Goal: Task Accomplishment & Management: Use online tool/utility

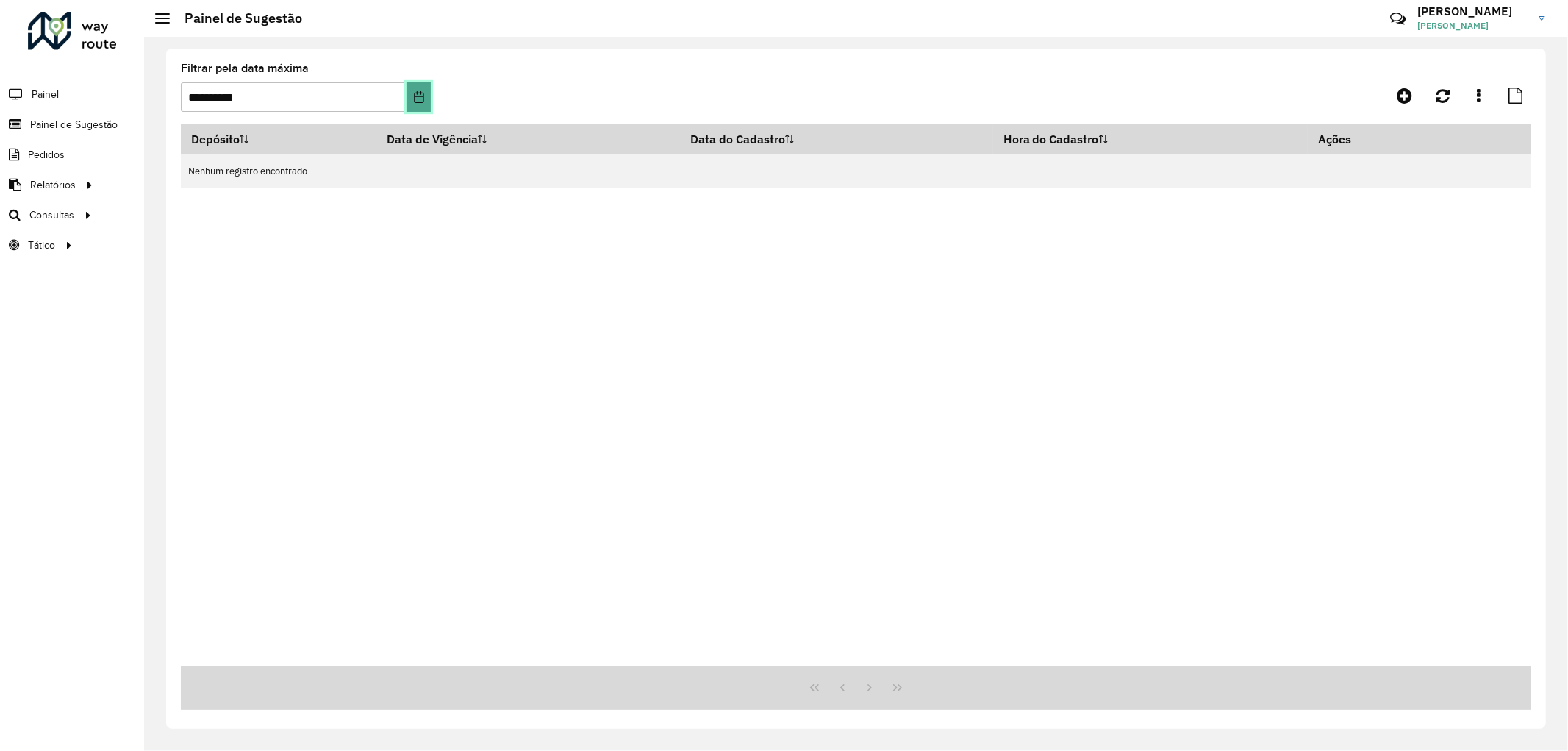
click at [417, 93] on icon "Choose Date" at bounding box center [419, 97] width 12 height 12
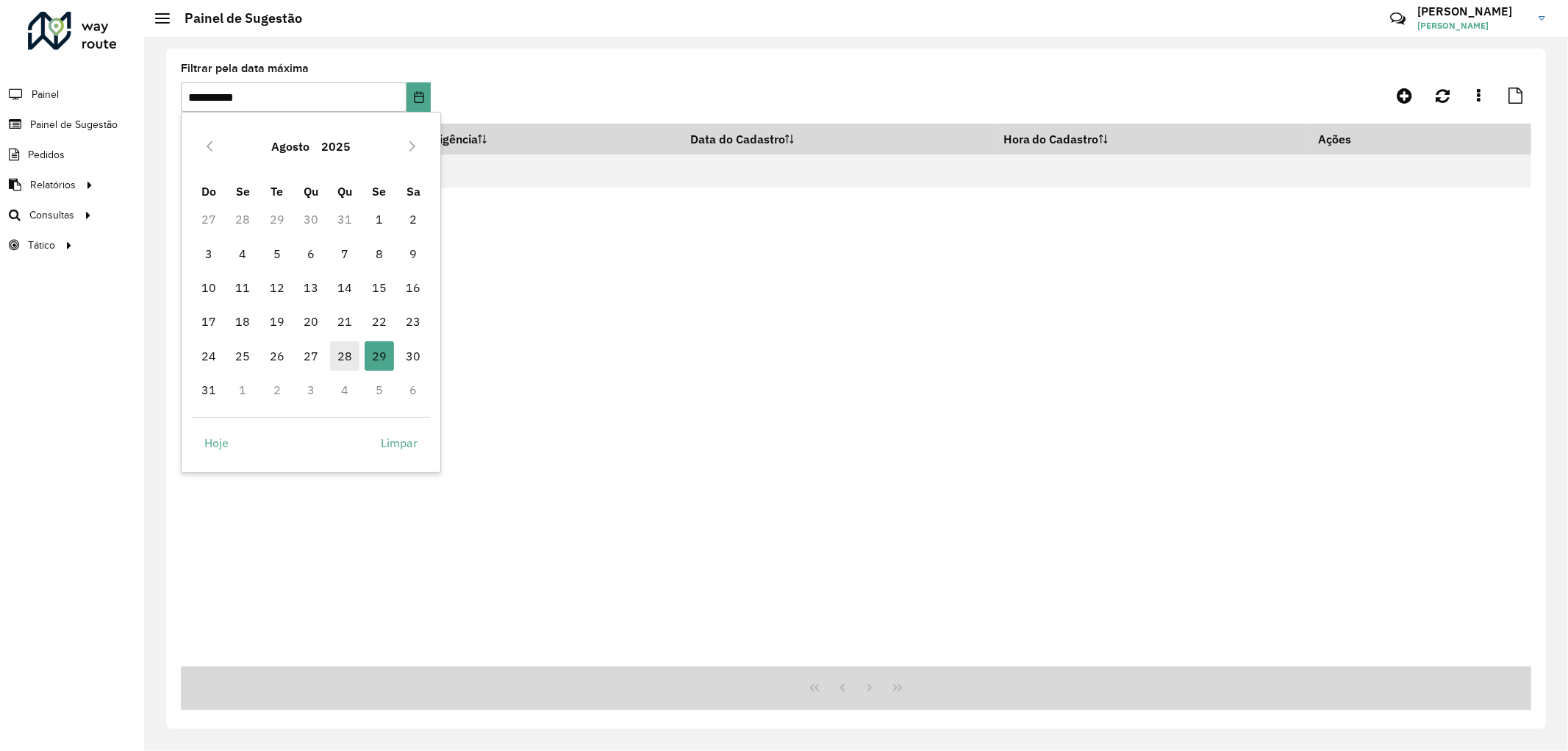
click at [346, 354] on span "28" at bounding box center [345, 355] width 30 height 30
type input "**********"
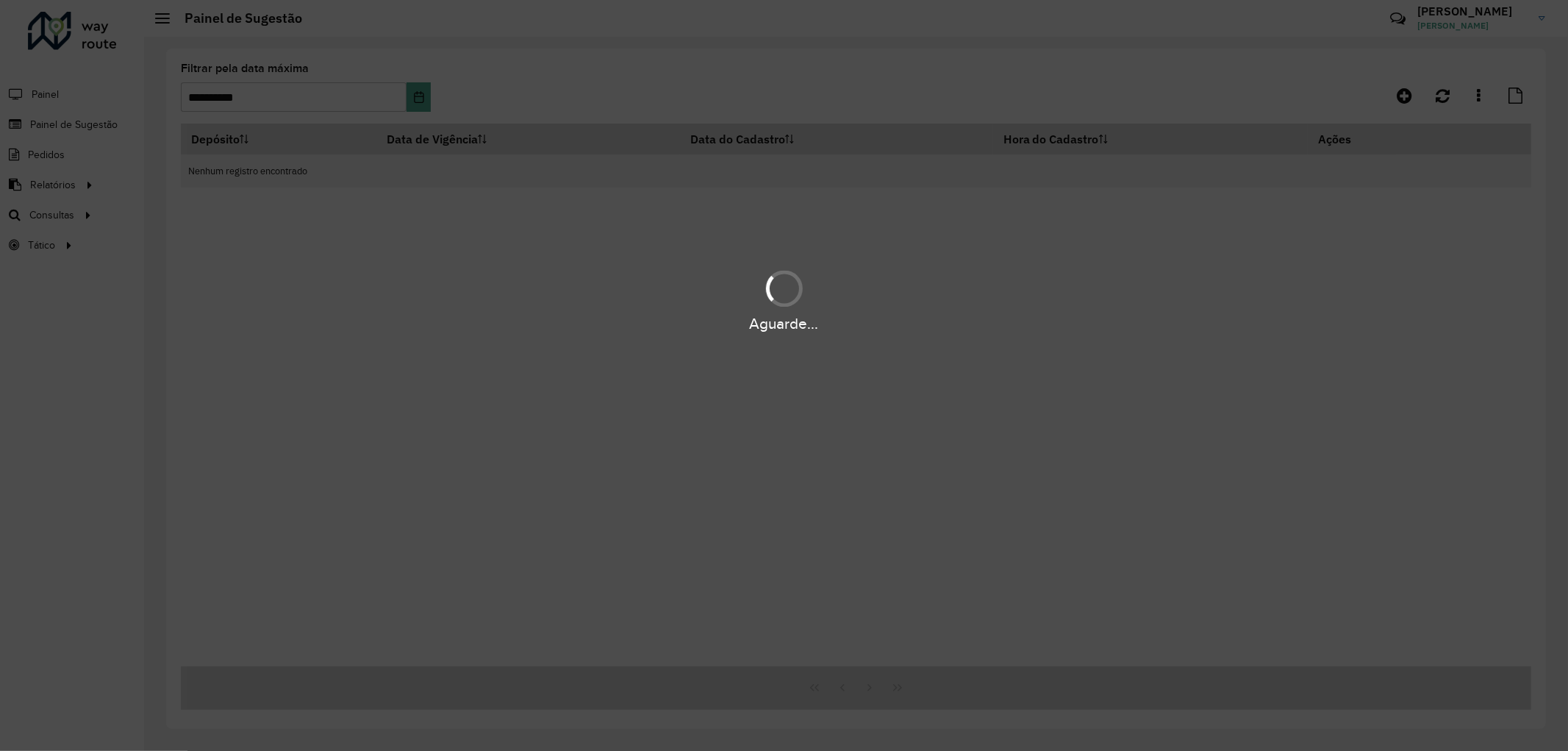
click at [480, 136] on div "Aguarde..." at bounding box center [784, 376] width 1568 height 751
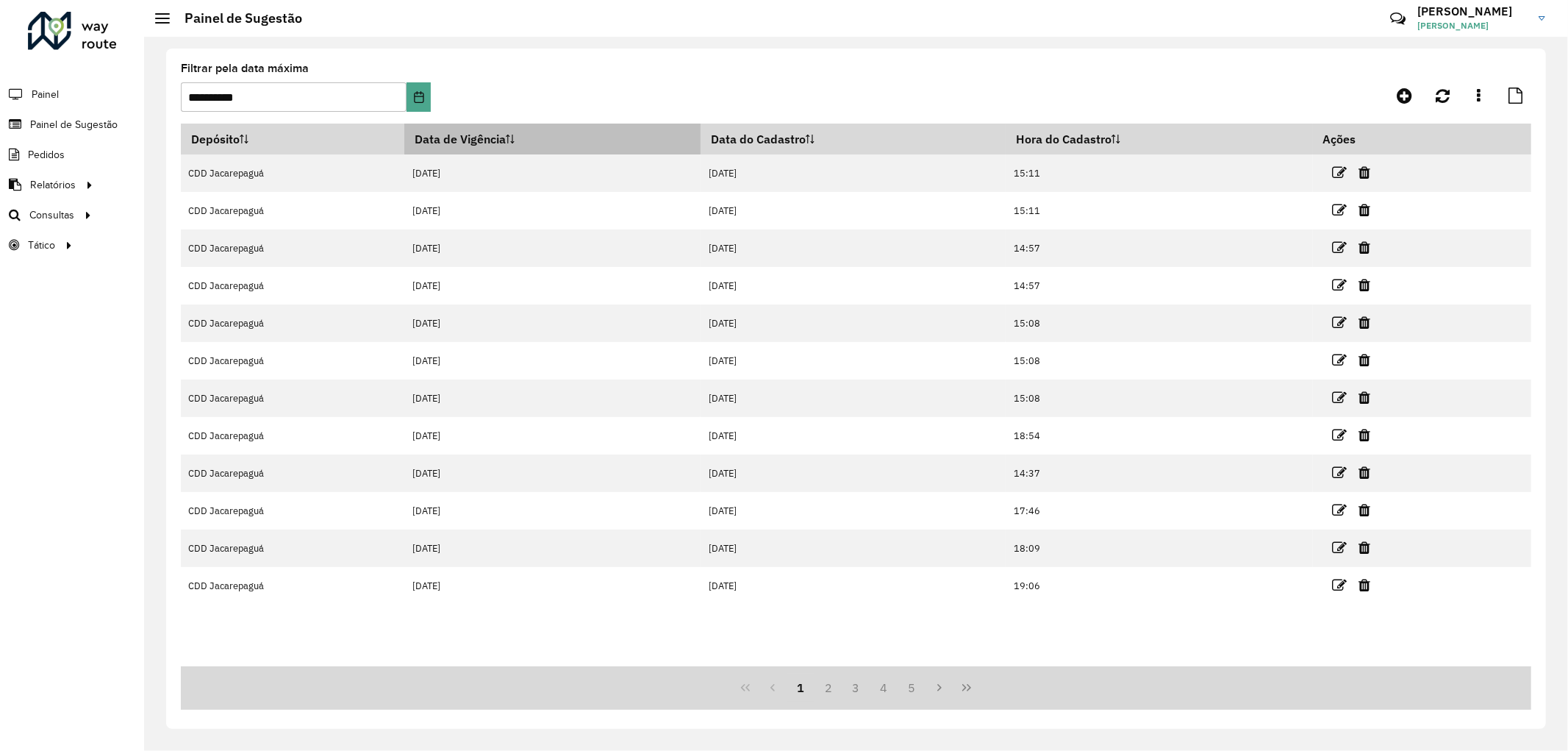
click at [502, 141] on th "Data de Vigência" at bounding box center [552, 139] width 296 height 30
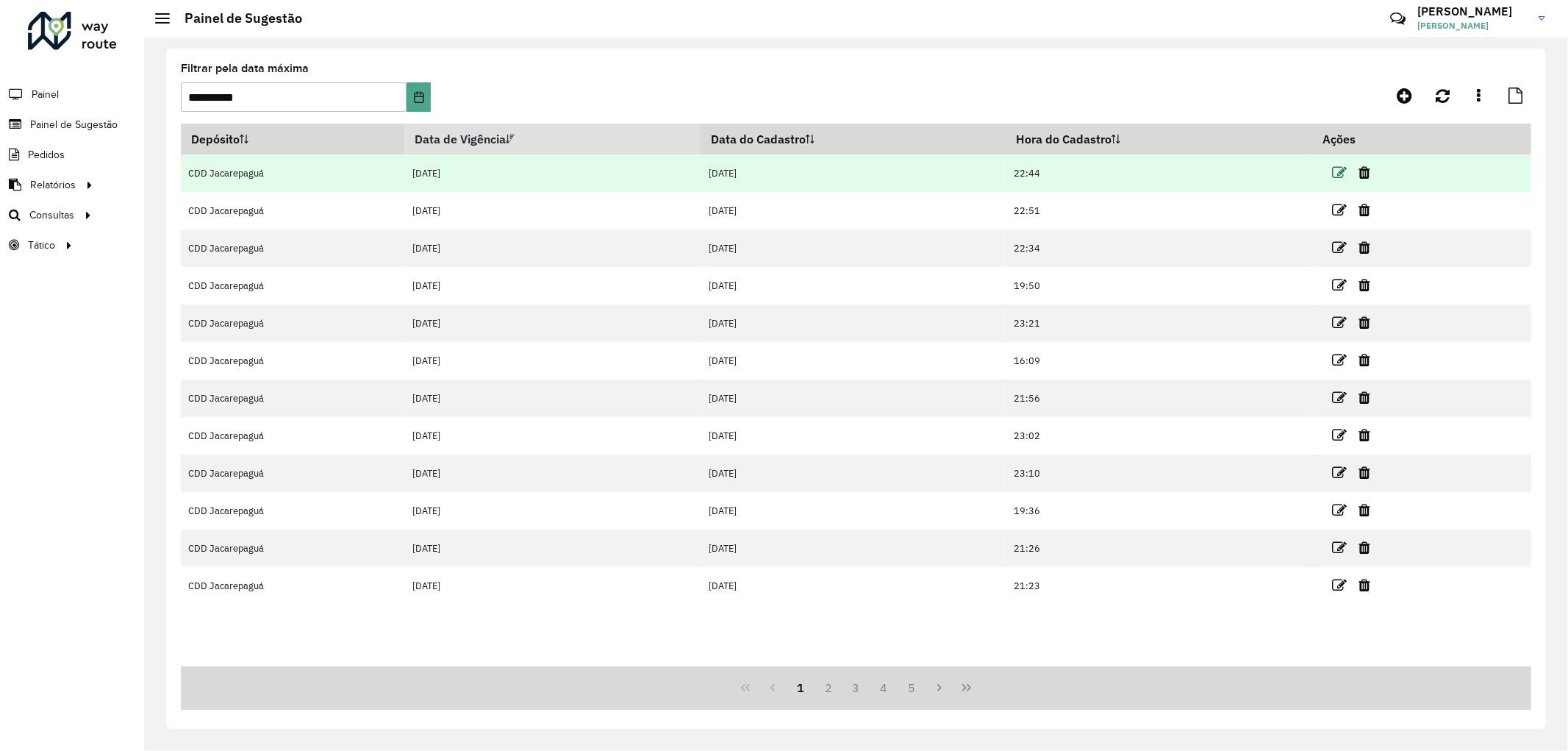
click at [1339, 174] on icon at bounding box center [1339, 173] width 14 height 14
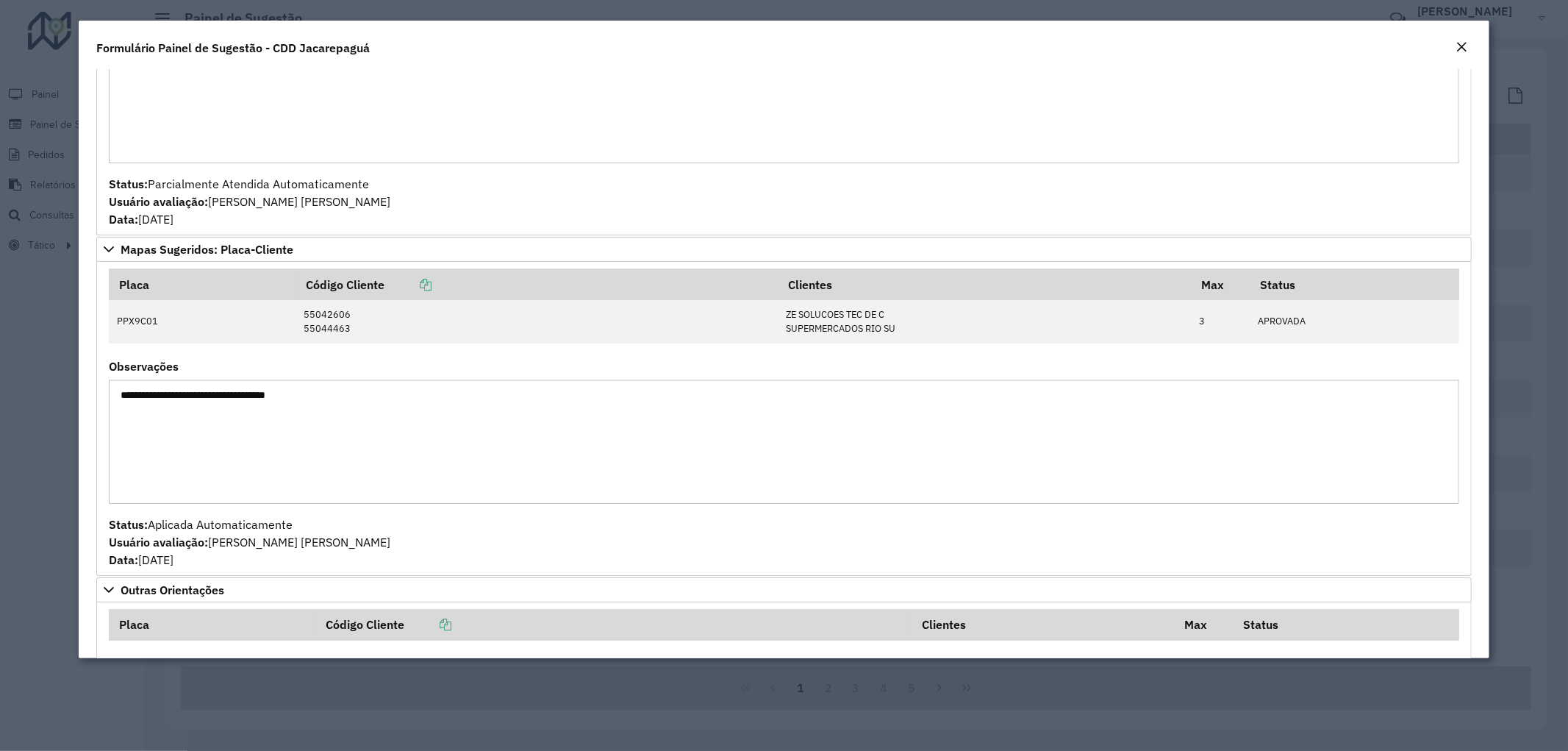
scroll to position [3023, 0]
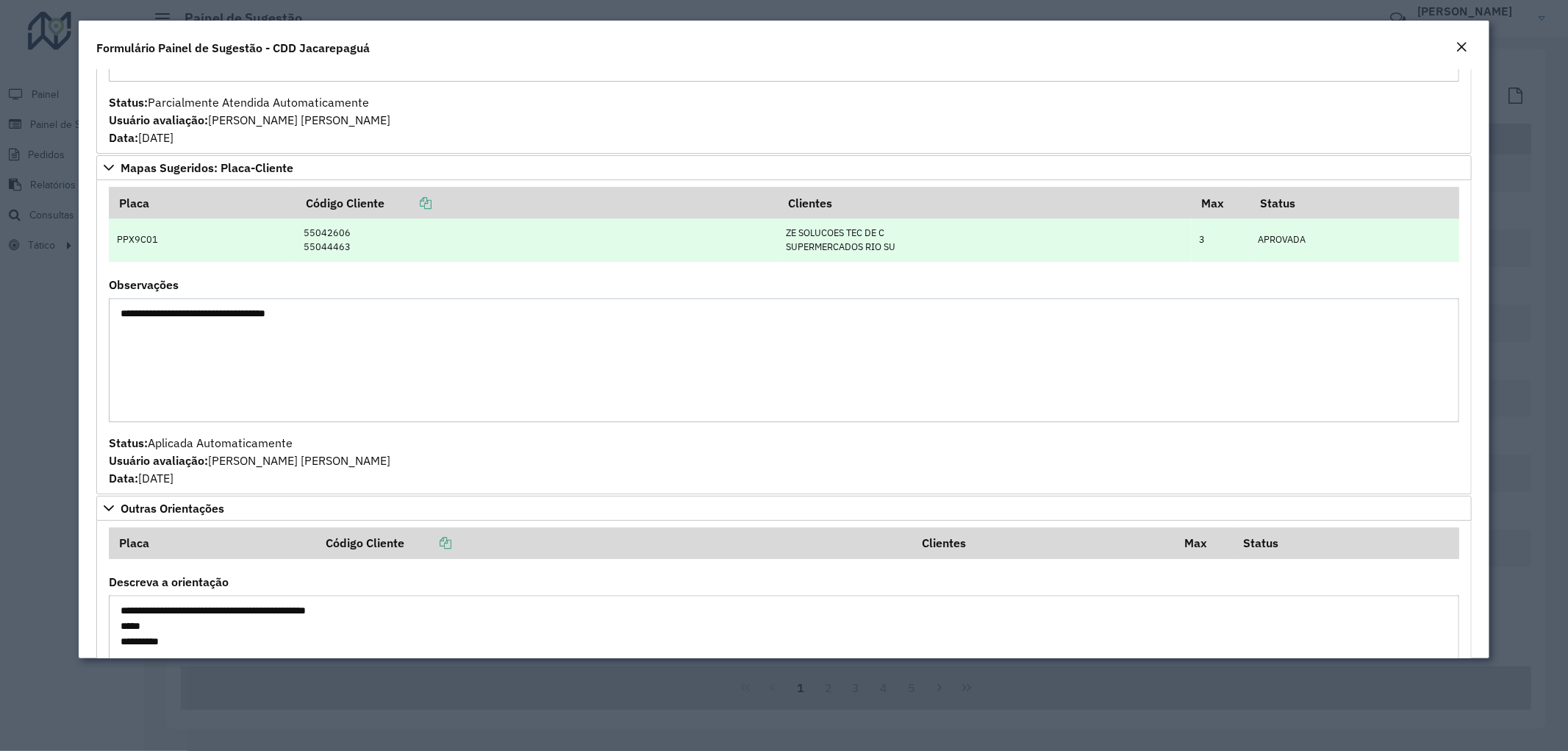
click at [311, 233] on td "55042606 55044463" at bounding box center [537, 240] width 482 height 43
click at [318, 237] on td "55042606 55044463" at bounding box center [537, 240] width 482 height 43
click at [314, 238] on td "55042606 55044463" at bounding box center [537, 240] width 482 height 43
copy td "42606"
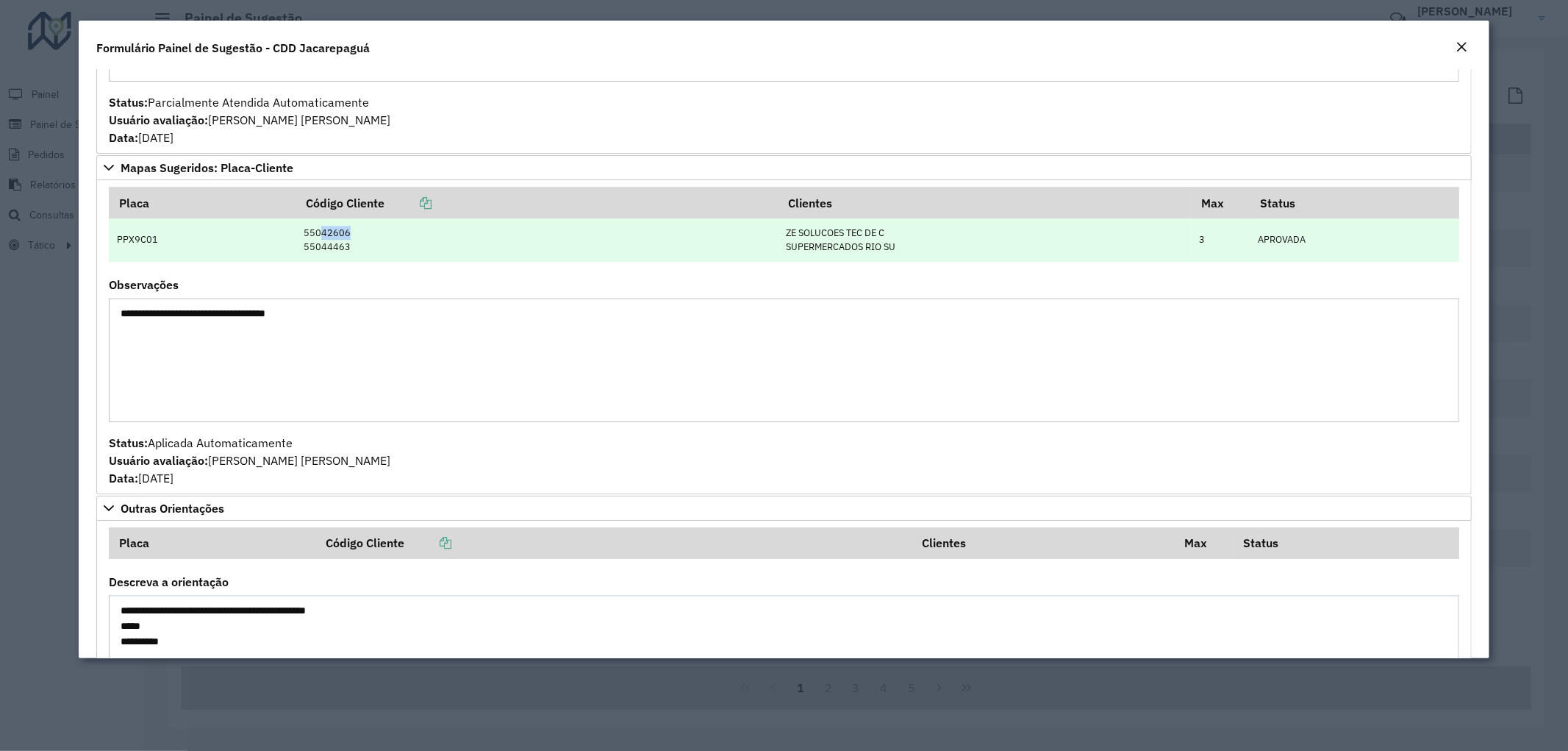
drag, startPoint x: 314, startPoint y: 238, endPoint x: 355, endPoint y: 237, distance: 41.0
click at [355, 237] on td "55042606 55044463" at bounding box center [537, 240] width 482 height 43
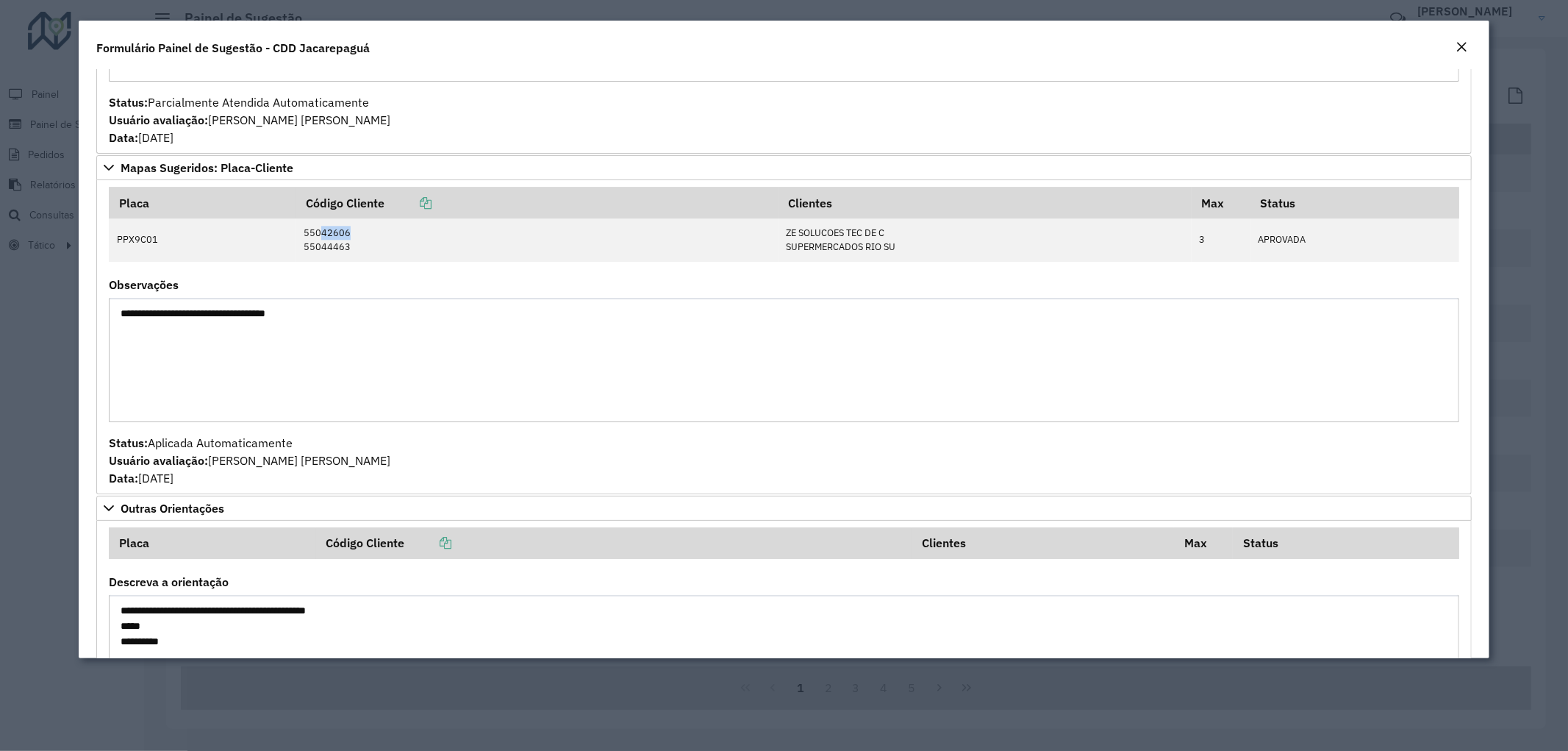
click at [1461, 39] on div "Close" at bounding box center [1461, 48] width 12 height 18
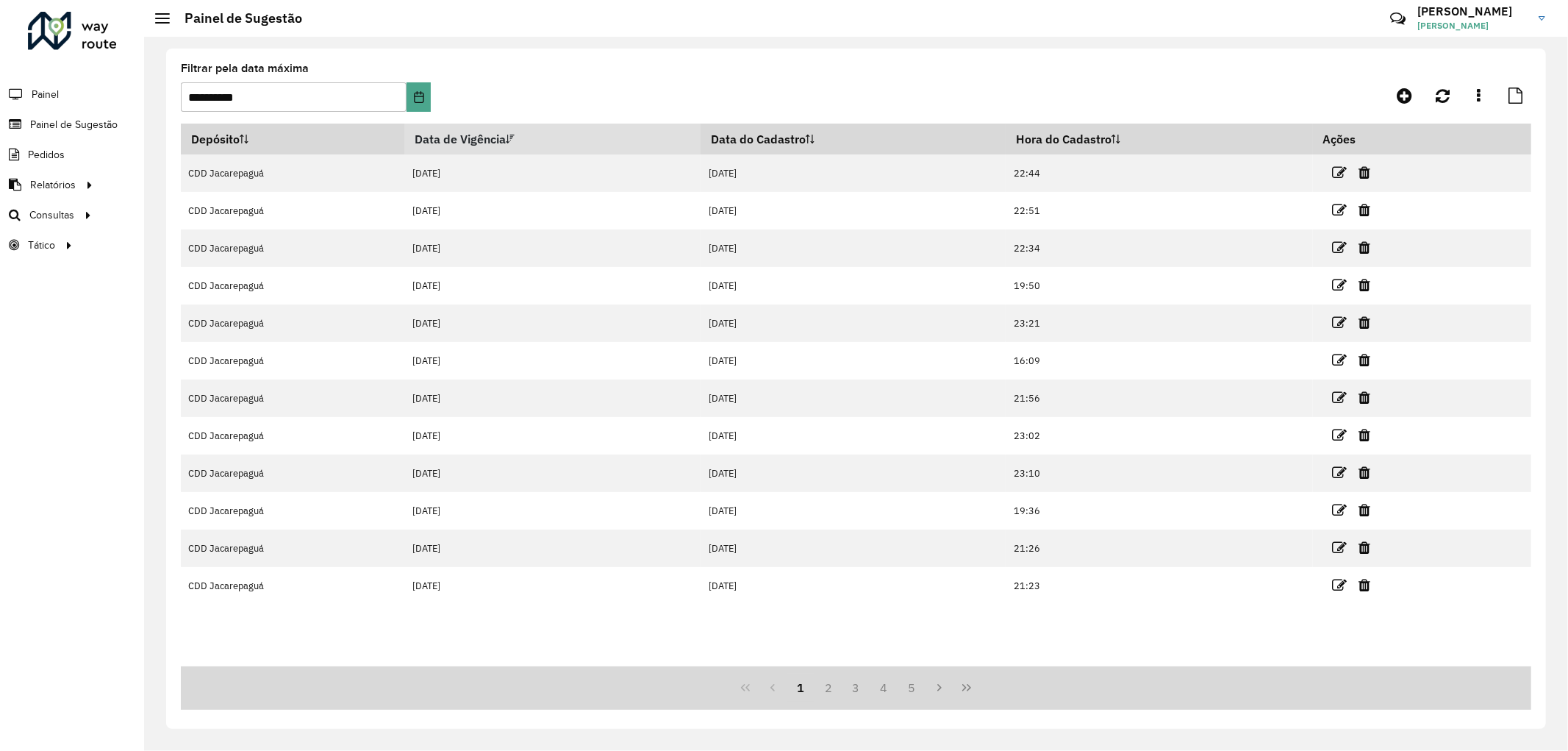
click at [1465, 48] on div "**********" at bounding box center [856, 388] width 1380 height 680
click at [192, 215] on span "Roteirização" at bounding box center [197, 214] width 59 height 15
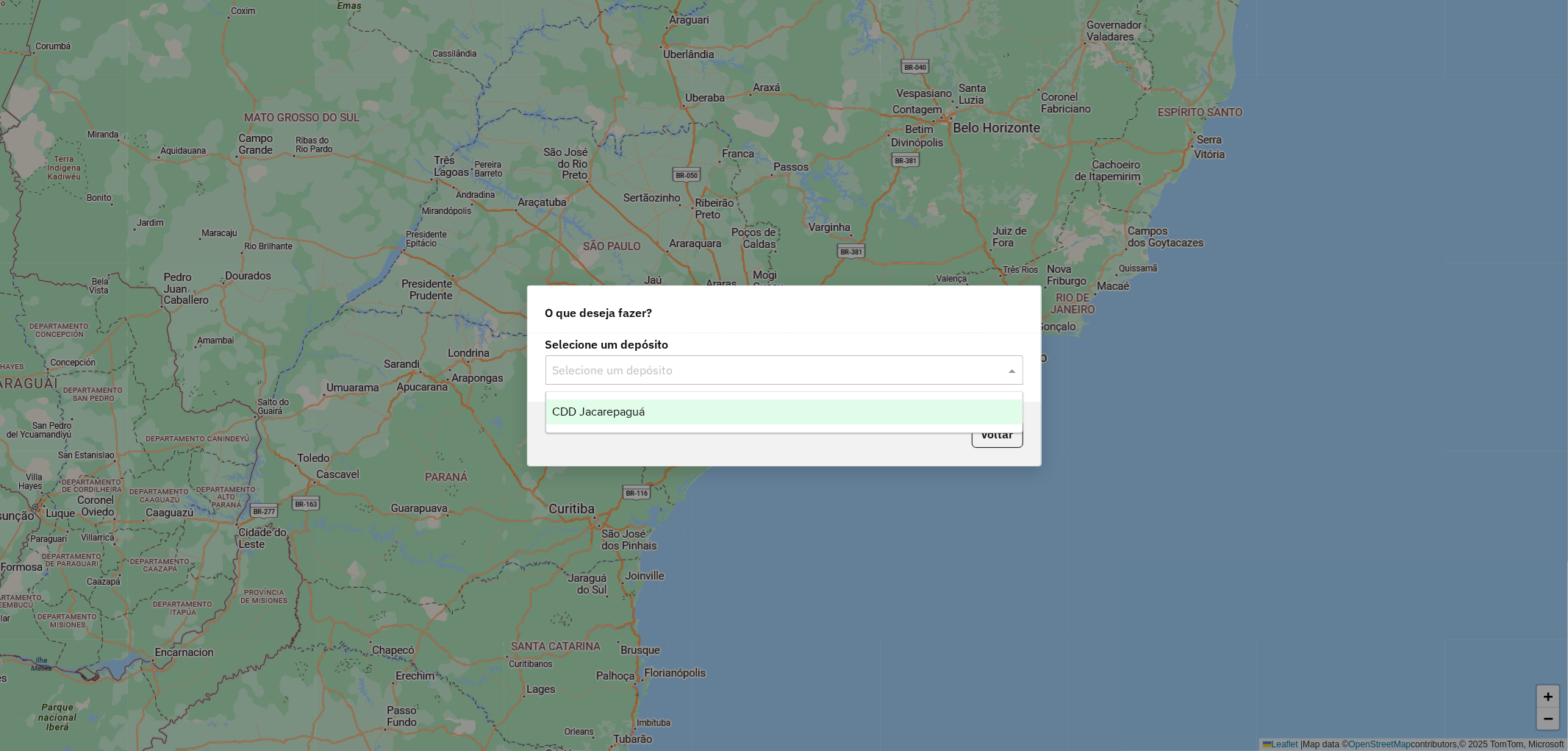
click at [629, 374] on input "text" at bounding box center [769, 371] width 434 height 18
click at [639, 404] on div "CDD Jacarepaguá" at bounding box center [784, 412] width 476 height 25
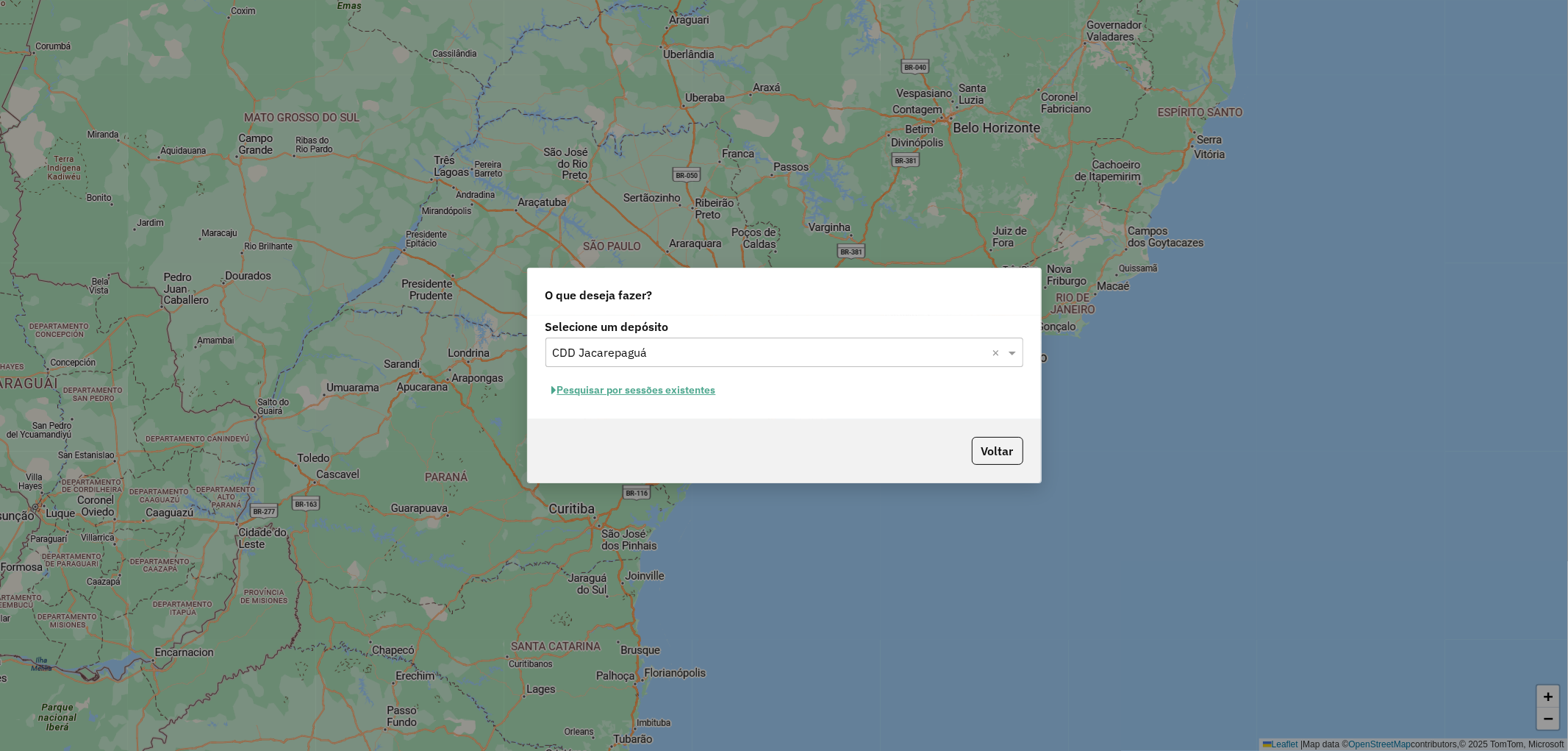
click at [633, 383] on button "Pesquisar por sessões existentes" at bounding box center [634, 390] width 177 height 22
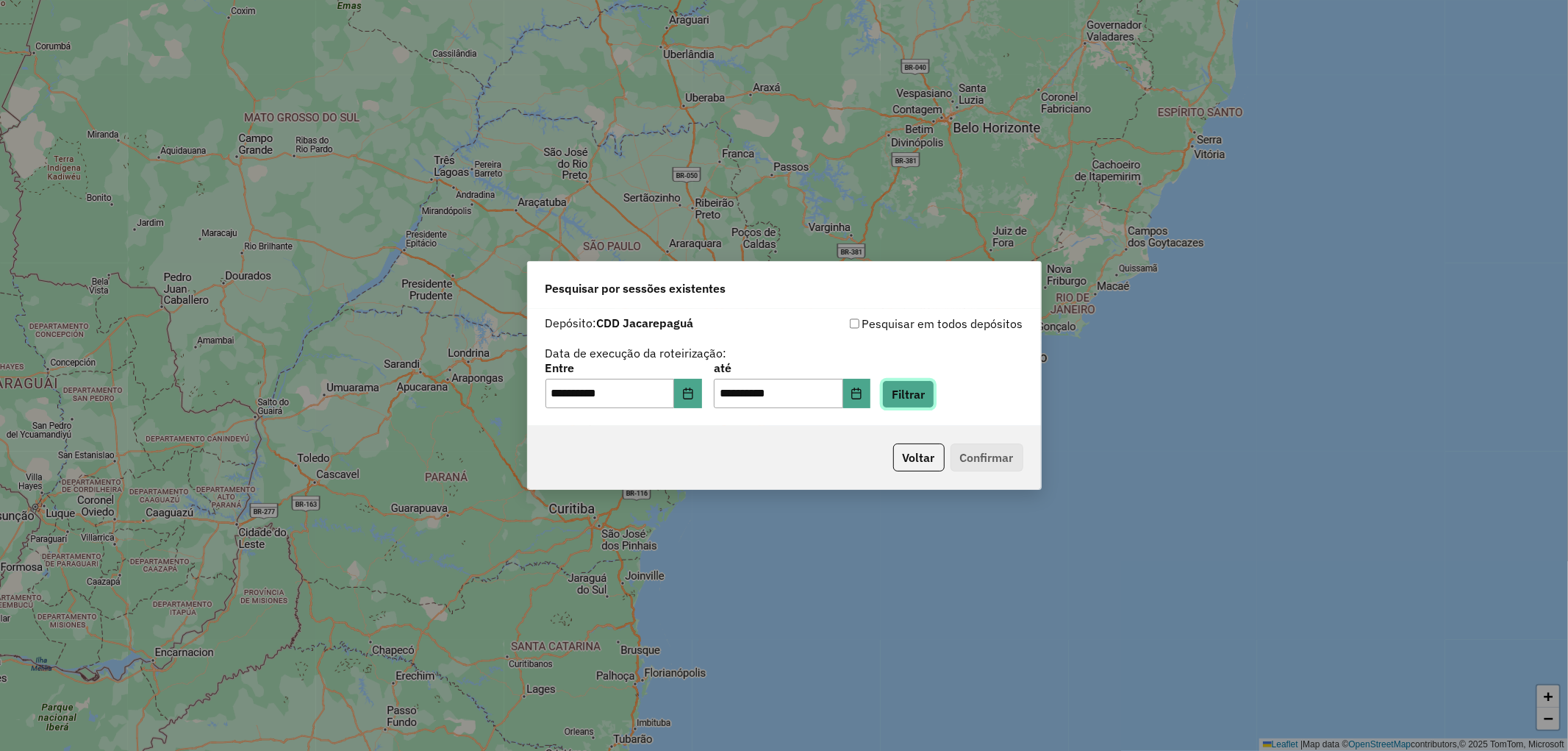
click at [934, 397] on button "Filtrar" at bounding box center [908, 394] width 52 height 28
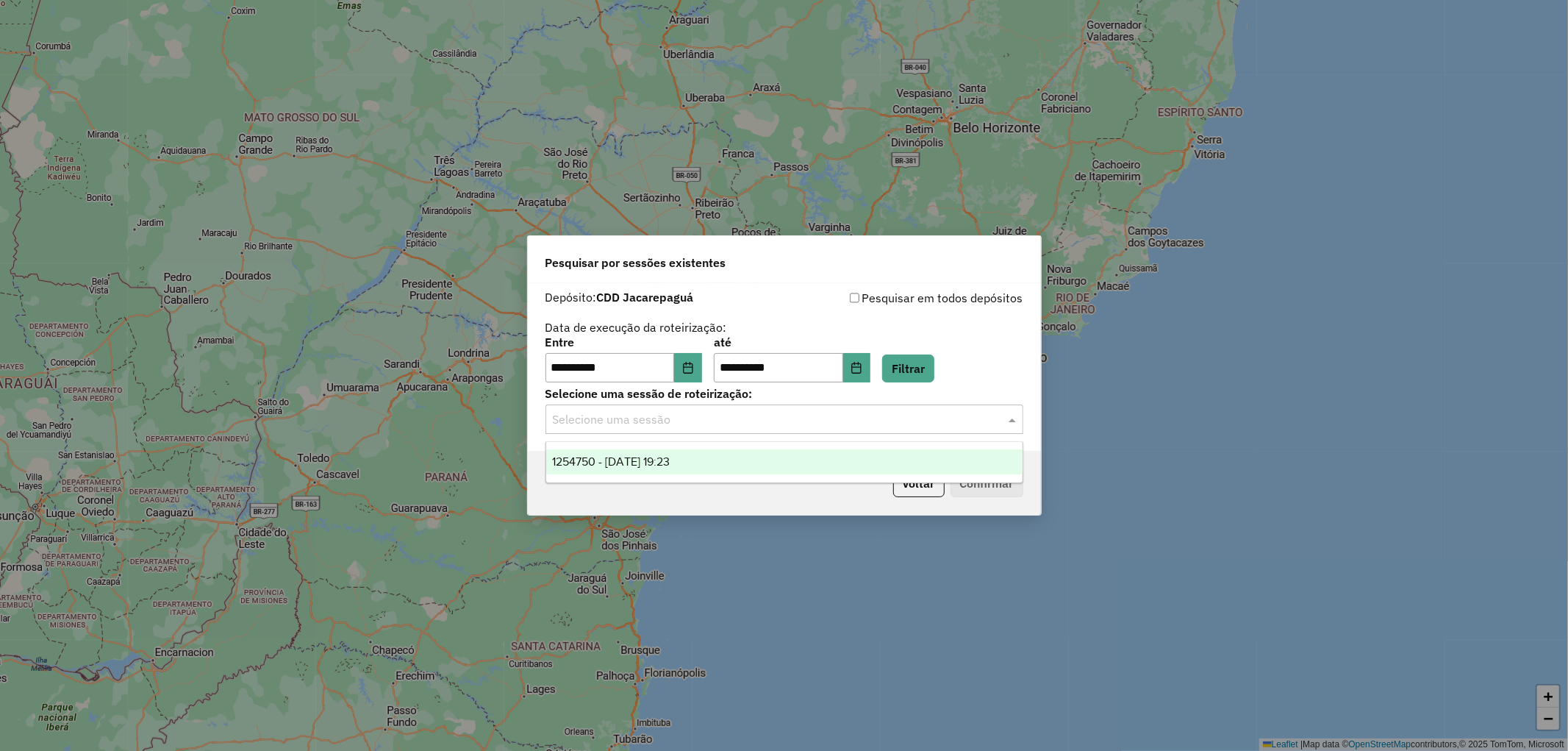
drag, startPoint x: 670, startPoint y: 414, endPoint x: 650, endPoint y: 446, distance: 37.7
click at [670, 415] on input "text" at bounding box center [769, 420] width 434 height 18
click at [649, 462] on span "1254750 - 28/08/2025 19:23" at bounding box center [610, 461] width 118 height 13
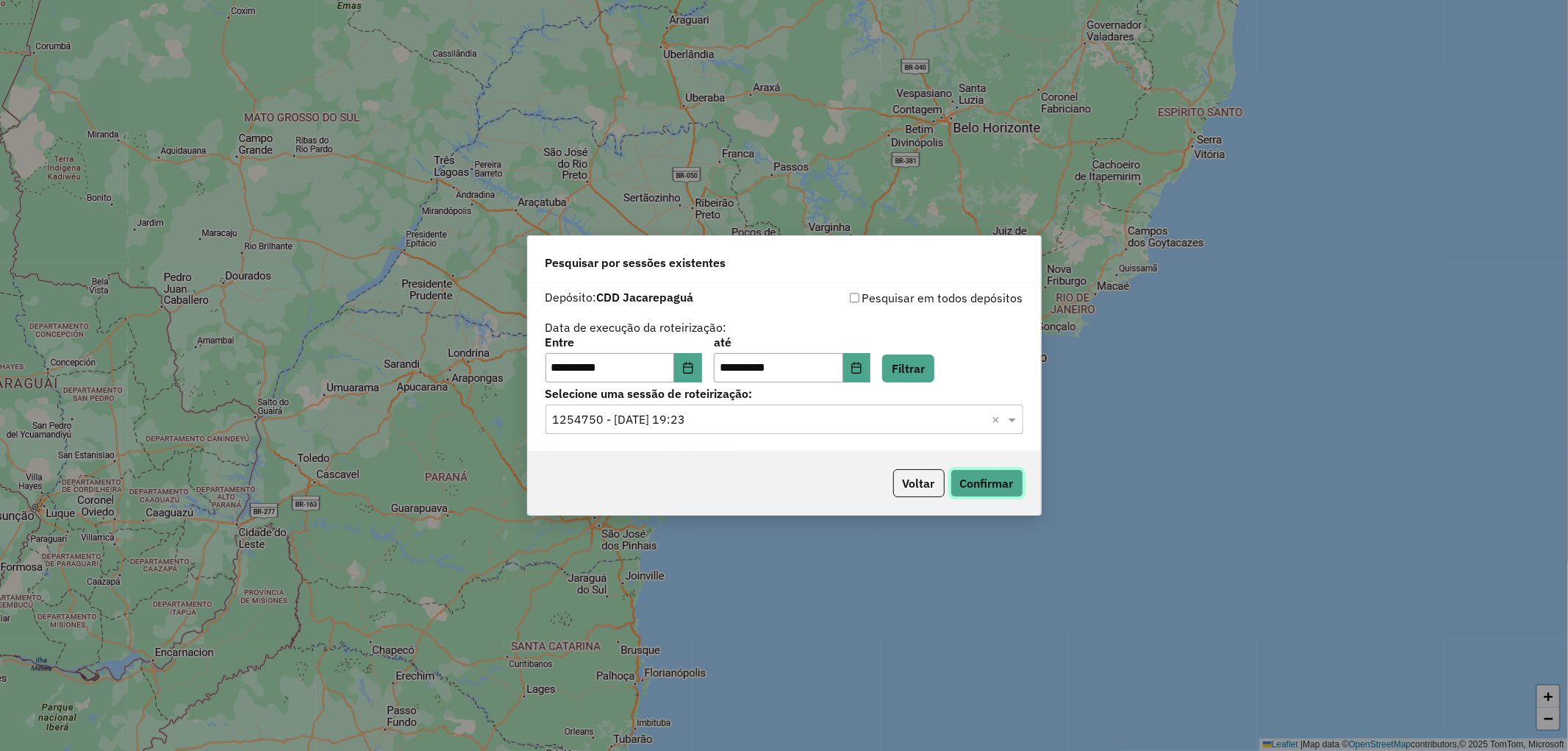
click at [978, 481] on button "Confirmar" at bounding box center [987, 483] width 73 height 28
click at [989, 493] on button "Confirmar" at bounding box center [987, 483] width 73 height 28
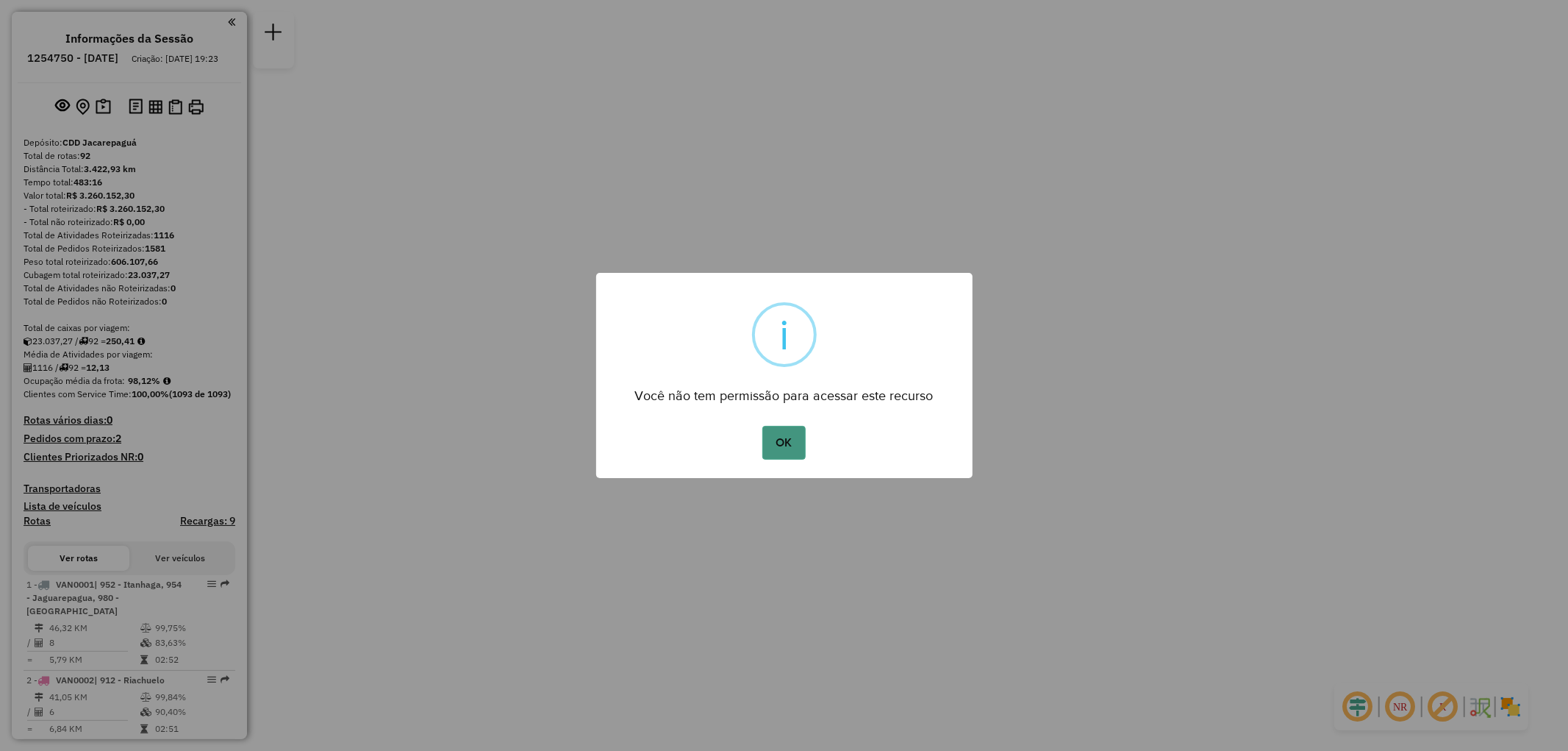
click at [778, 438] on button "OK" at bounding box center [784, 443] width 43 height 34
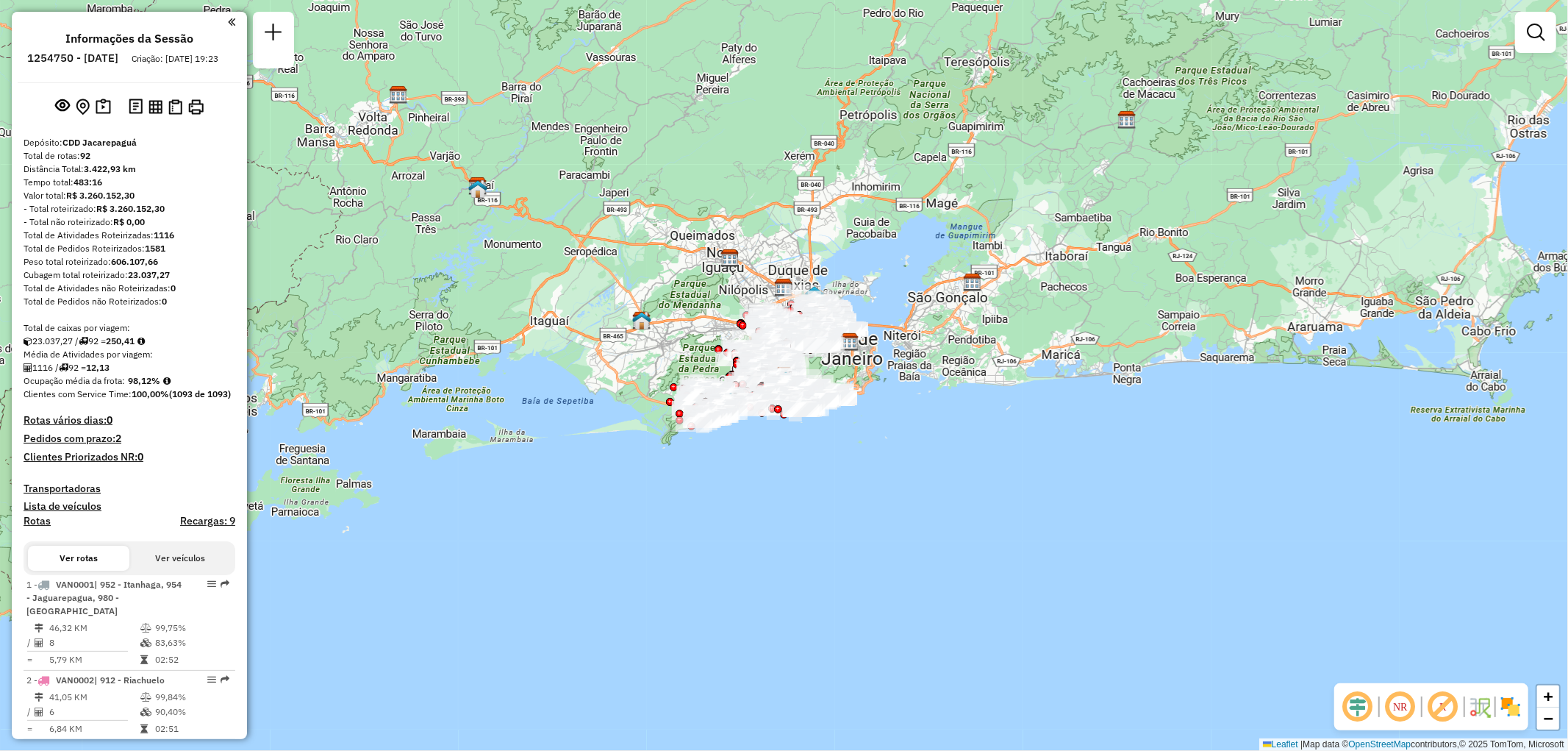
click at [1545, 52] on div at bounding box center [1535, 32] width 41 height 41
click at [1549, 28] on link at bounding box center [1535, 32] width 30 height 30
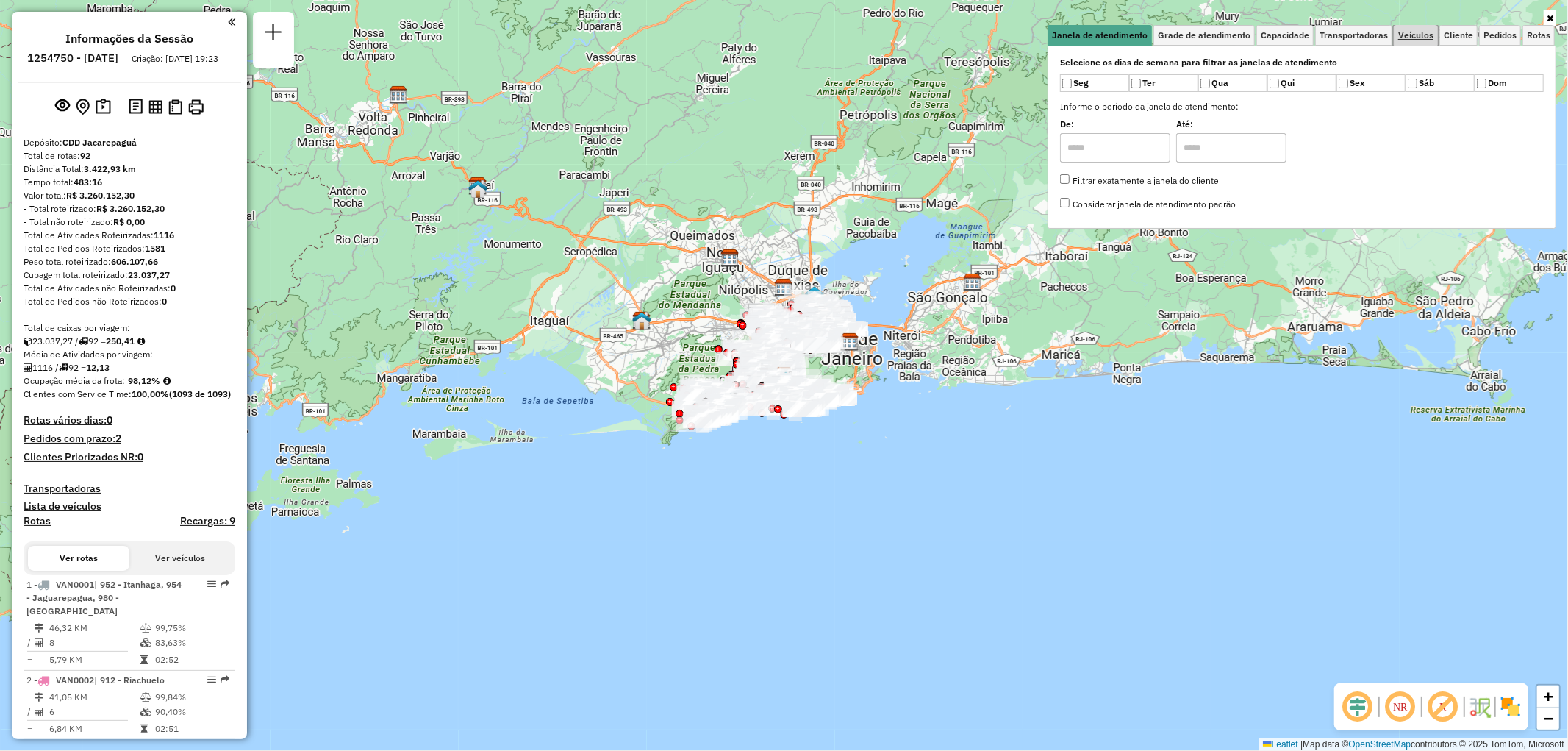
click at [1413, 40] on link "Veículos" at bounding box center [1416, 35] width 44 height 21
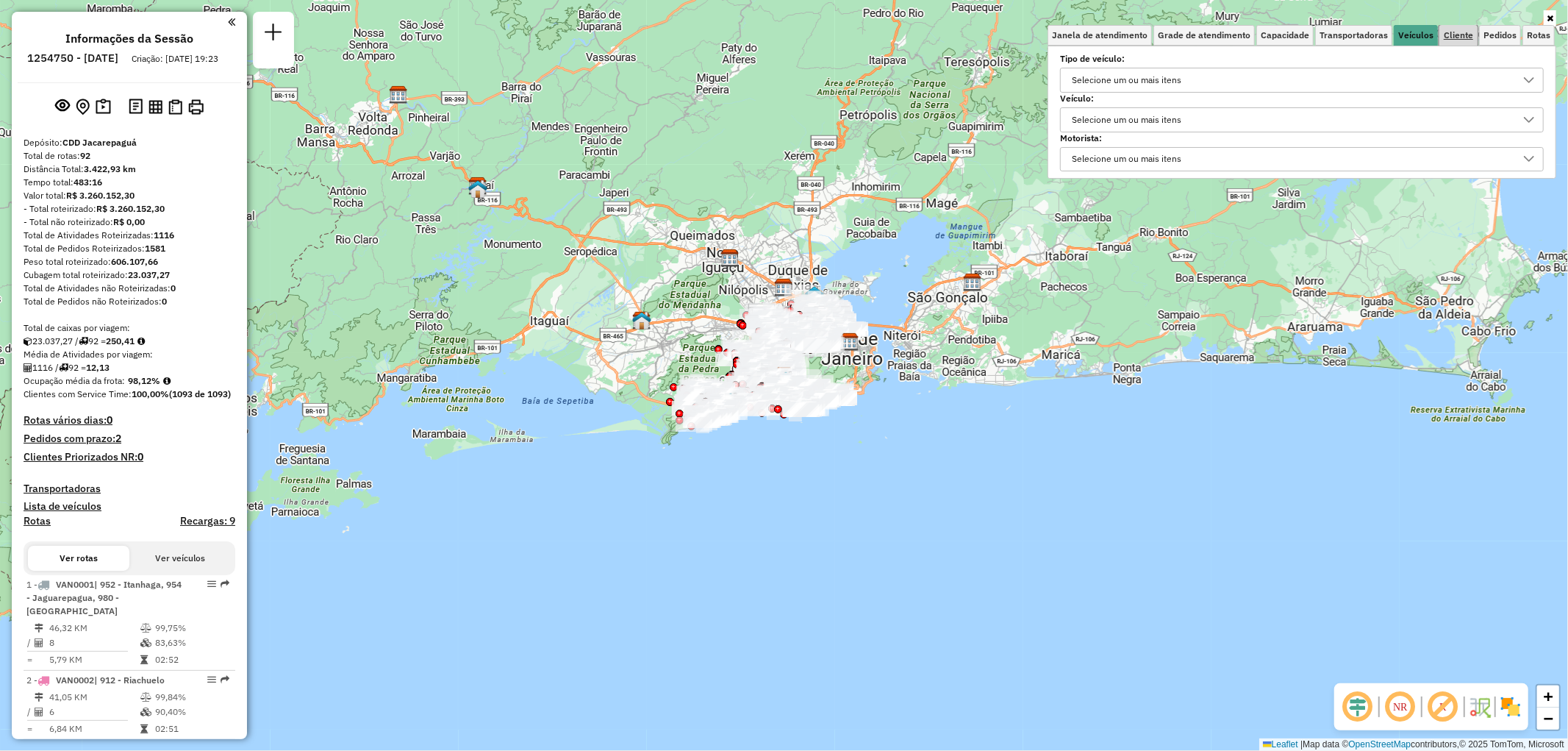
click at [1446, 35] on span "Cliente" at bounding box center [1458, 35] width 30 height 9
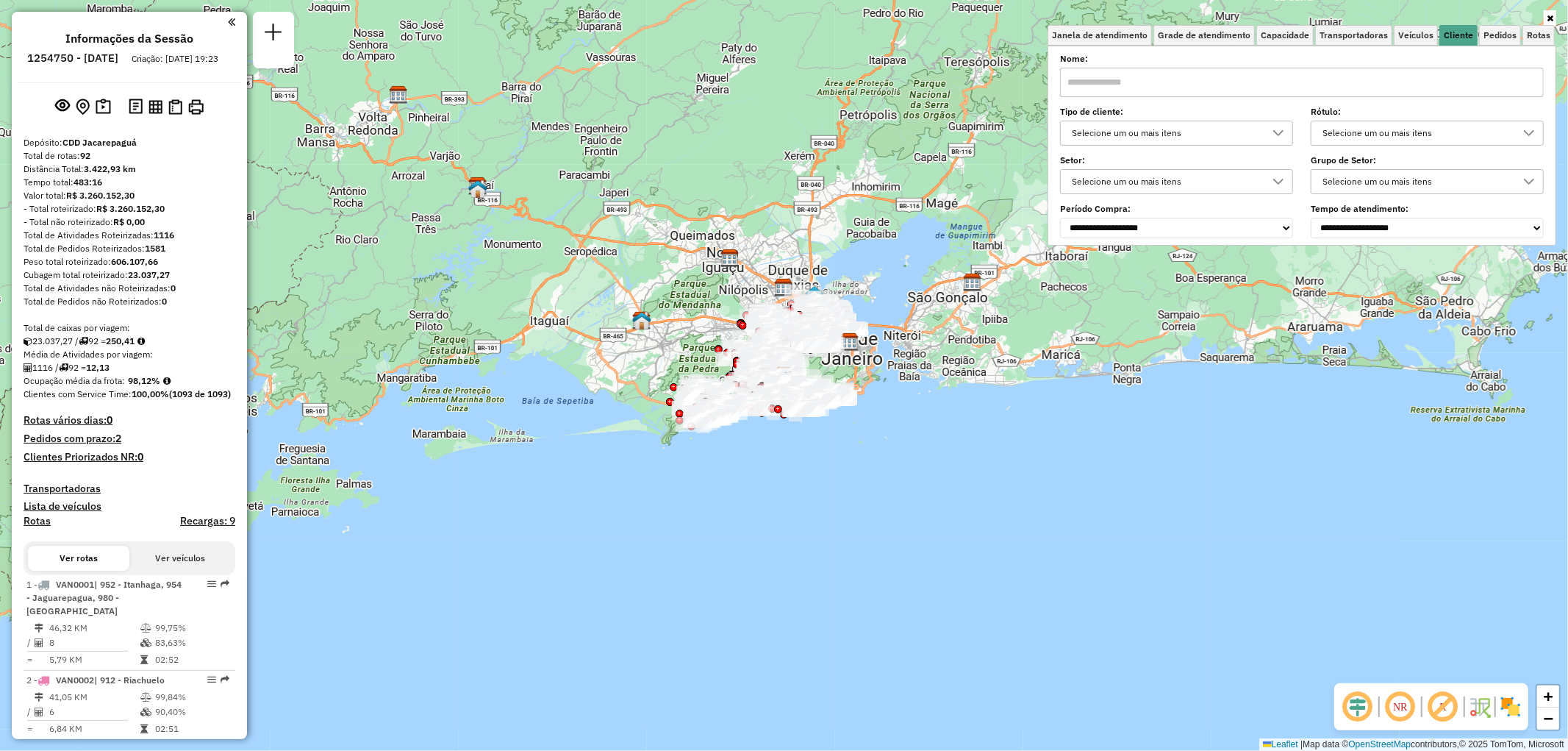
click at [1173, 75] on input "text" at bounding box center [1302, 82] width 484 height 30
paste input "*******"
type input "*******"
click at [1426, 31] on span "Veículos" at bounding box center [1416, 35] width 35 height 9
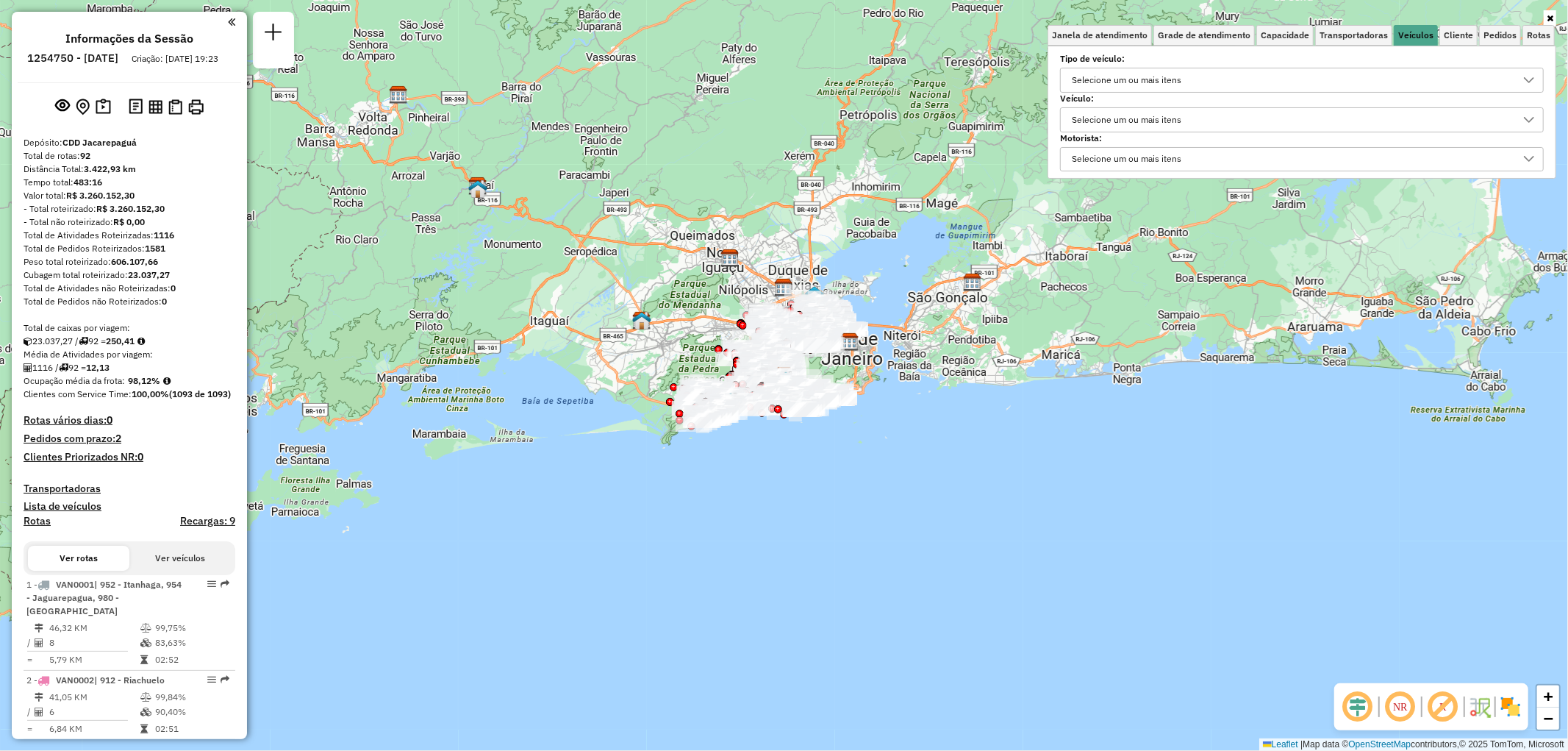
click at [1169, 118] on div "Selecione um ou mais itens" at bounding box center [1126, 120] width 120 height 23
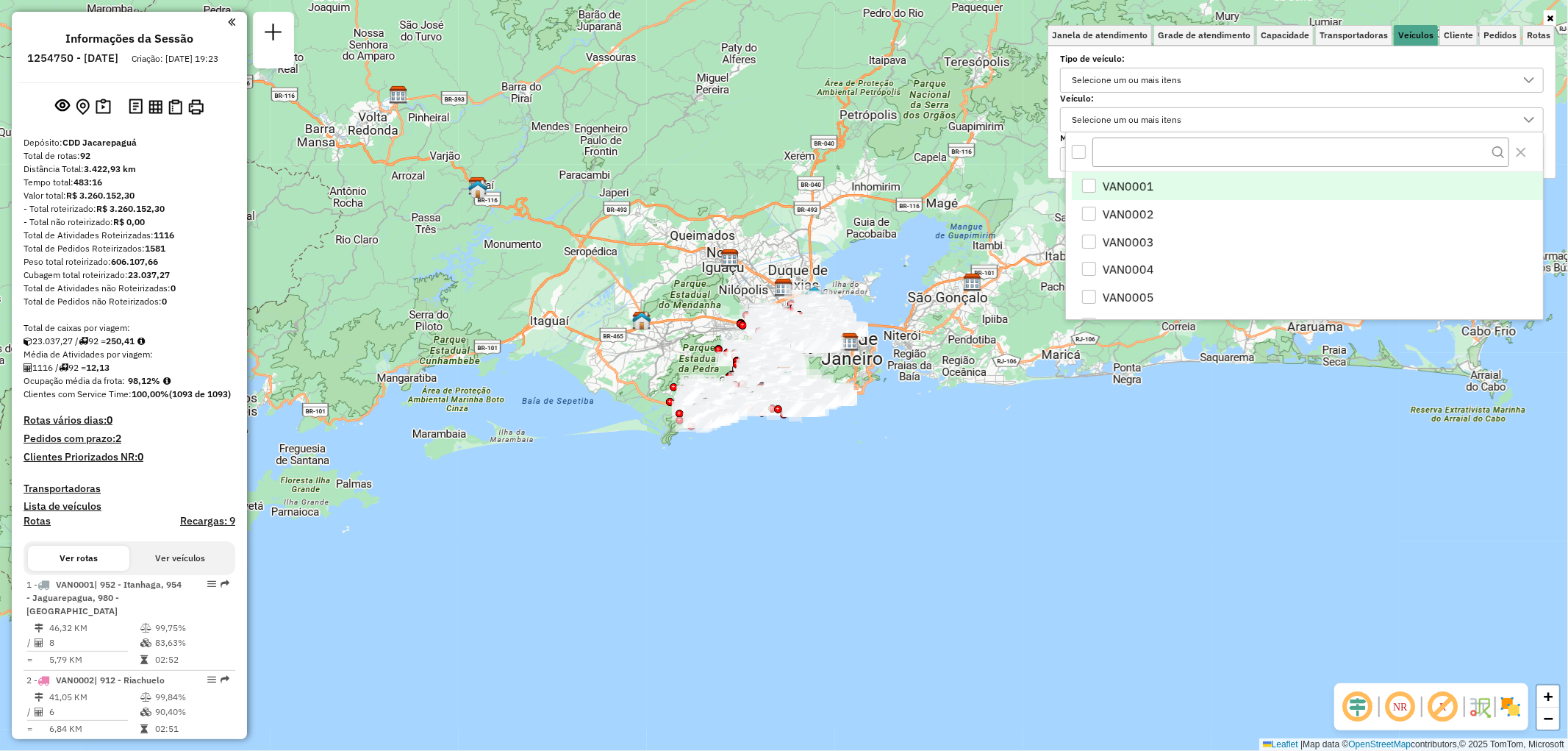
scroll to position [8, 49]
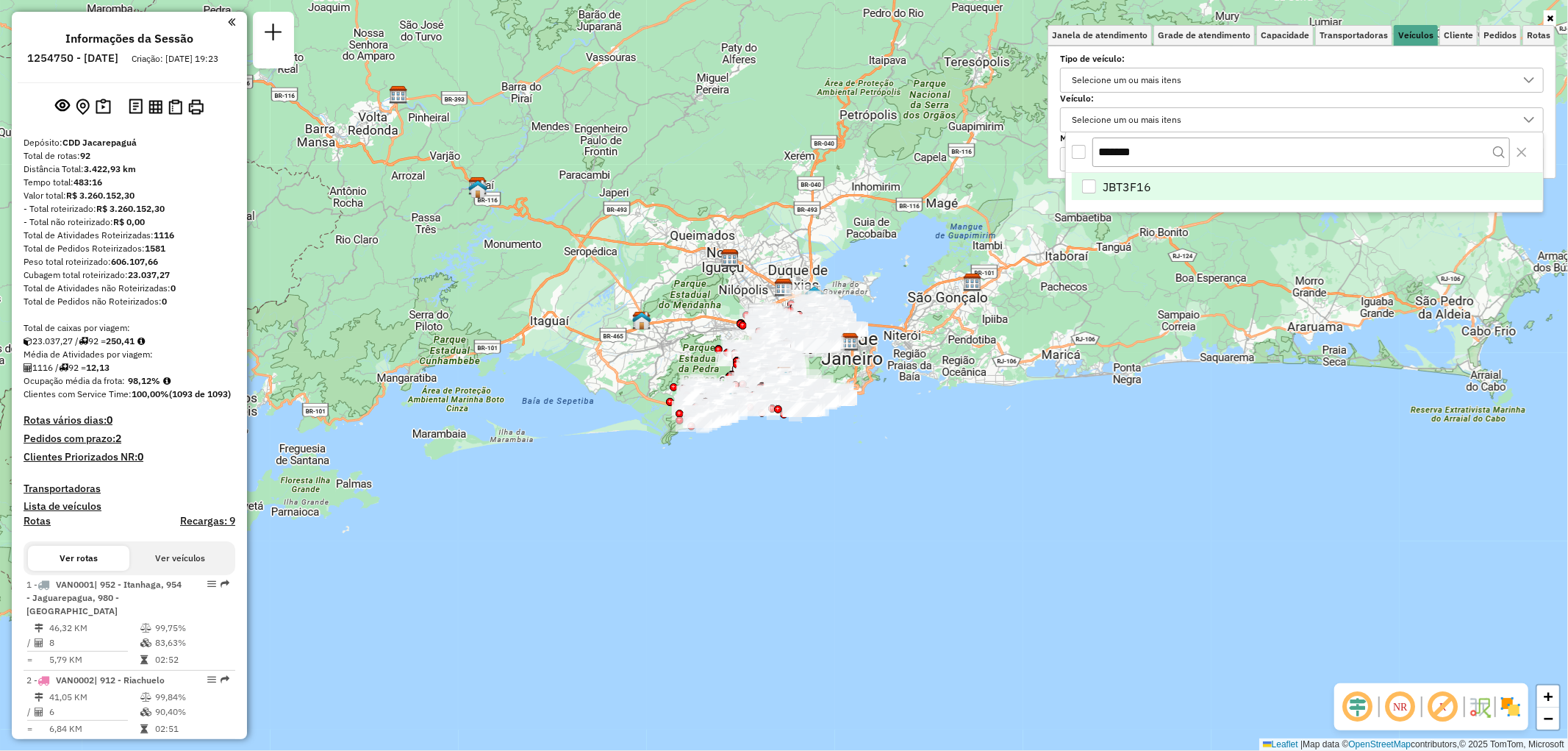
type input "*******"
click at [1086, 181] on div "JBT3F16" at bounding box center [1088, 186] width 14 height 14
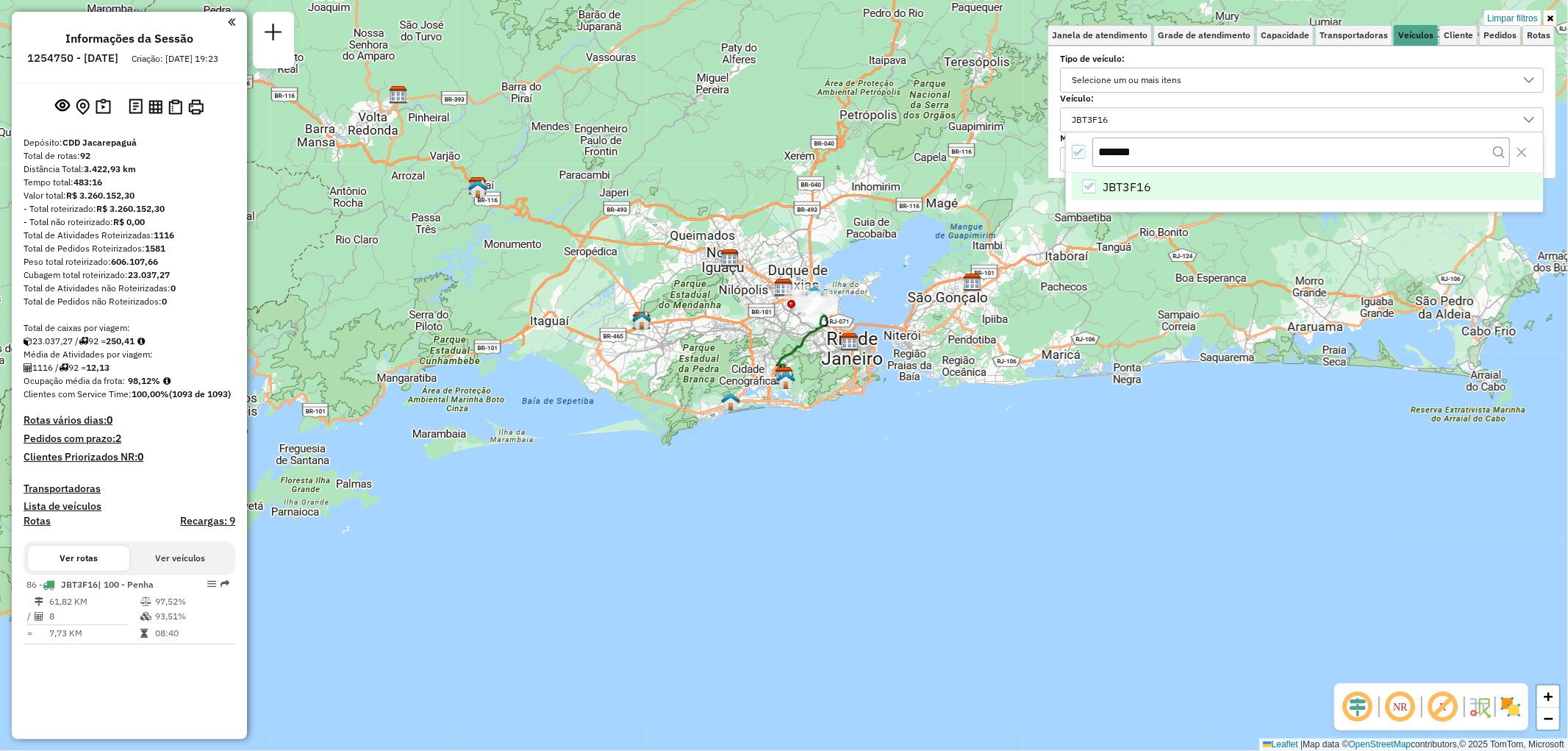
click at [901, 456] on div "Limpar filtros Janela de atendimento Grade de atendimento Capacidade Transporta…" at bounding box center [784, 376] width 1568 height 751
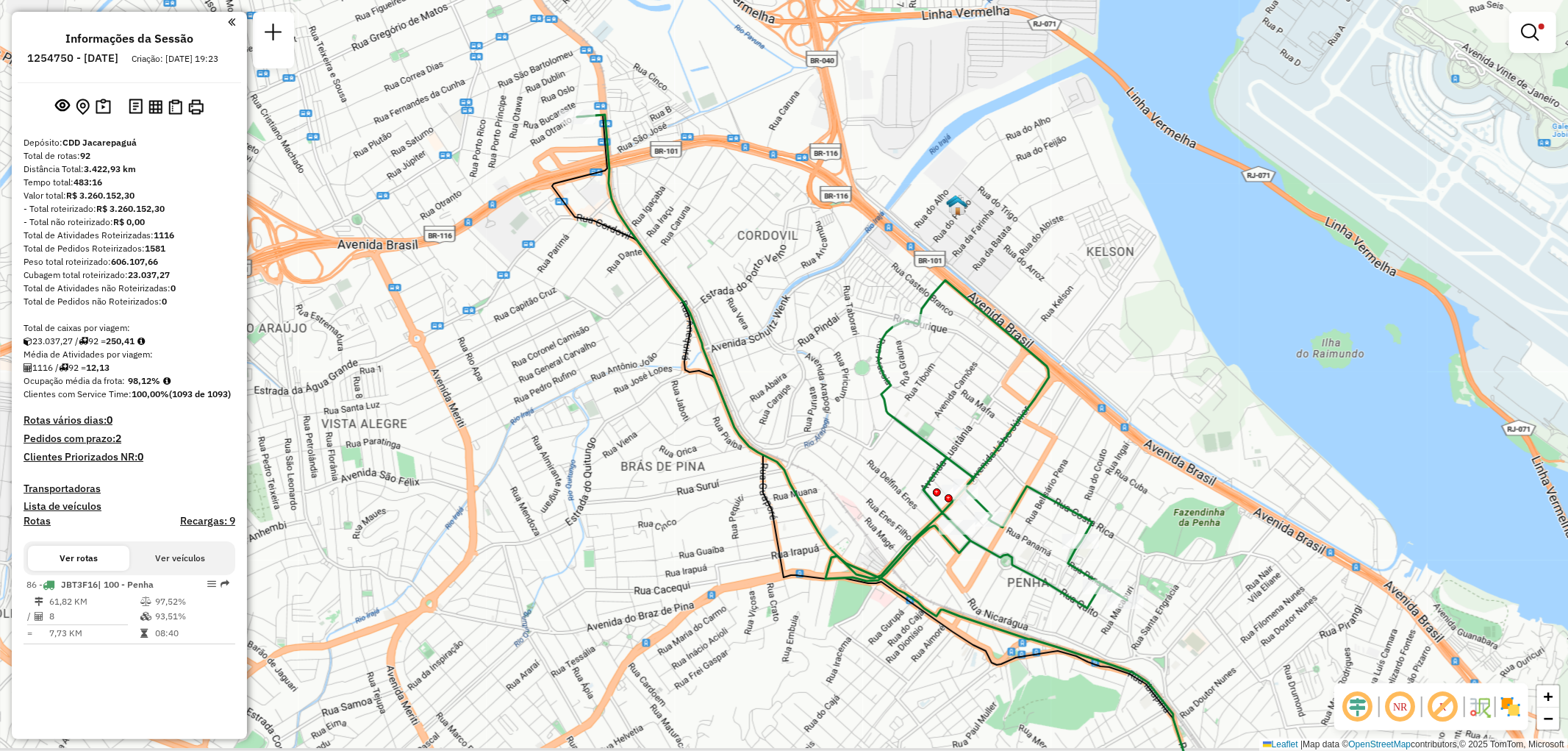
drag, startPoint x: 1017, startPoint y: 282, endPoint x: 1043, endPoint y: 269, distance: 29.1
click at [1043, 269] on div "Limpar filtros Janela de atendimento Grade de atendimento Capacidade Transporta…" at bounding box center [784, 376] width 1568 height 751
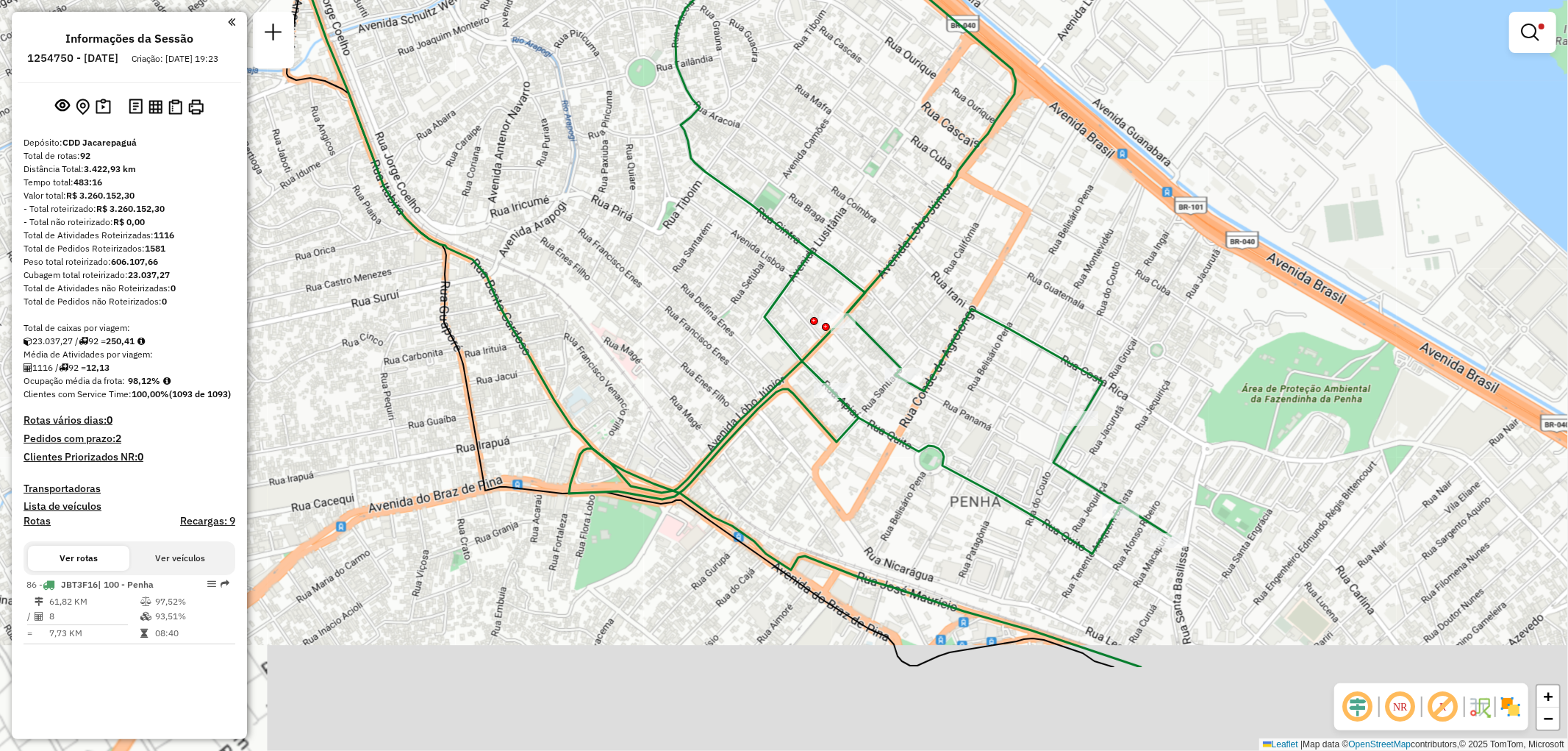
drag, startPoint x: 1126, startPoint y: 518, endPoint x: 1051, endPoint y: 371, distance: 165.0
click at [1079, 363] on icon at bounding box center [664, 160] width 1014 height 788
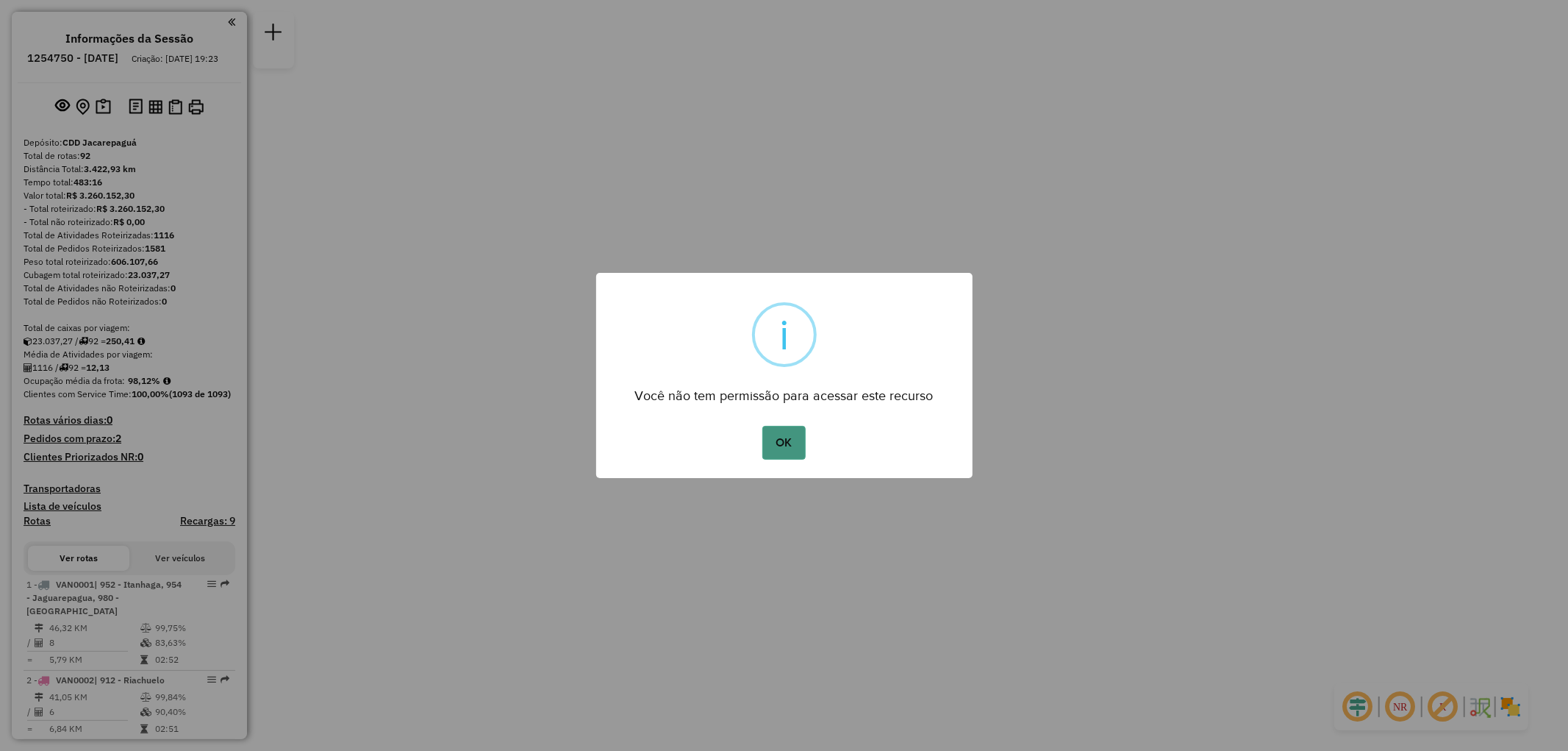
click at [785, 439] on button "OK" at bounding box center [784, 443] width 43 height 34
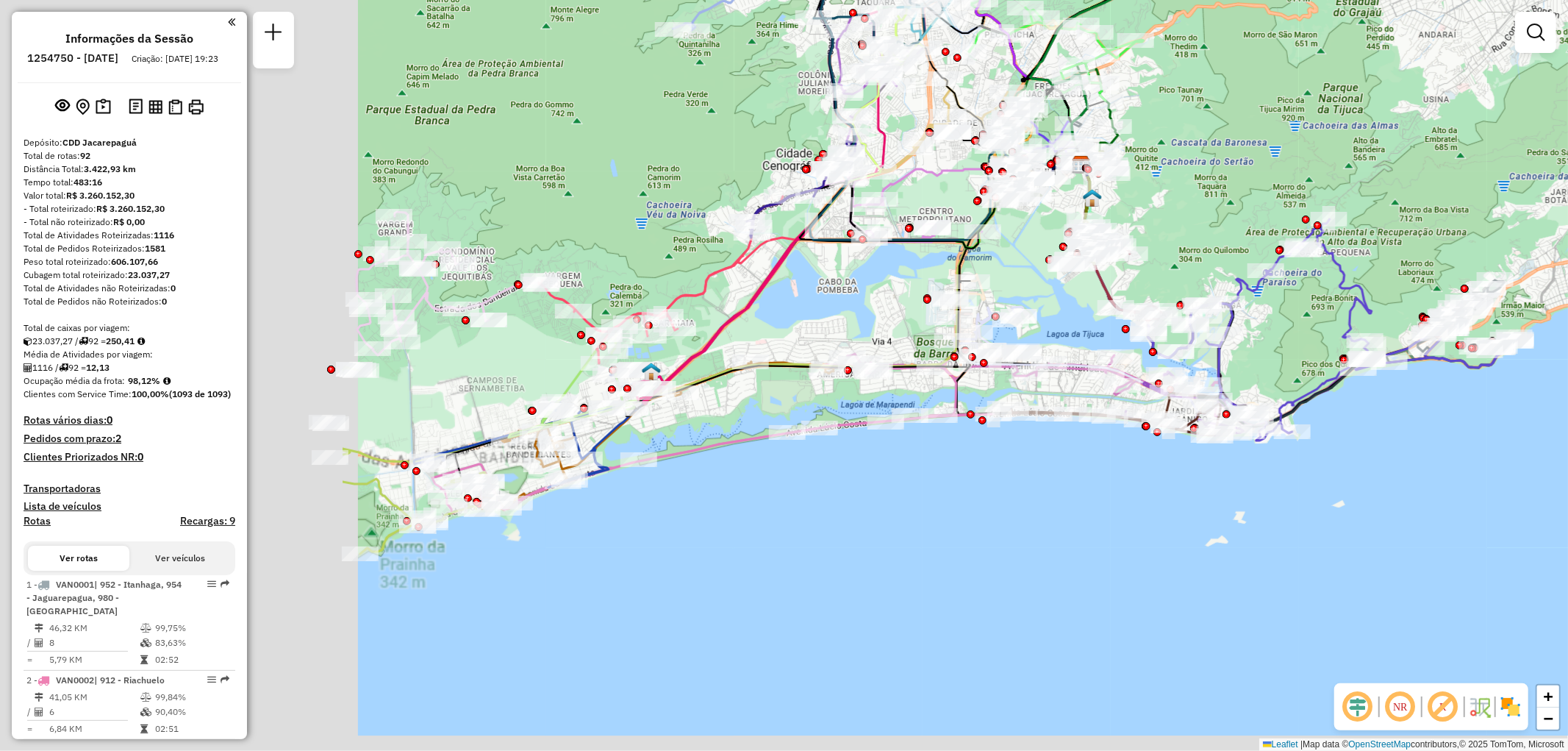
drag, startPoint x: 488, startPoint y: 522, endPoint x: 773, endPoint y: 524, distance: 285.0
click at [996, 453] on div "Janela de atendimento Grade de atendimento Capacidade Transportadoras Veículos …" at bounding box center [784, 376] width 1568 height 751
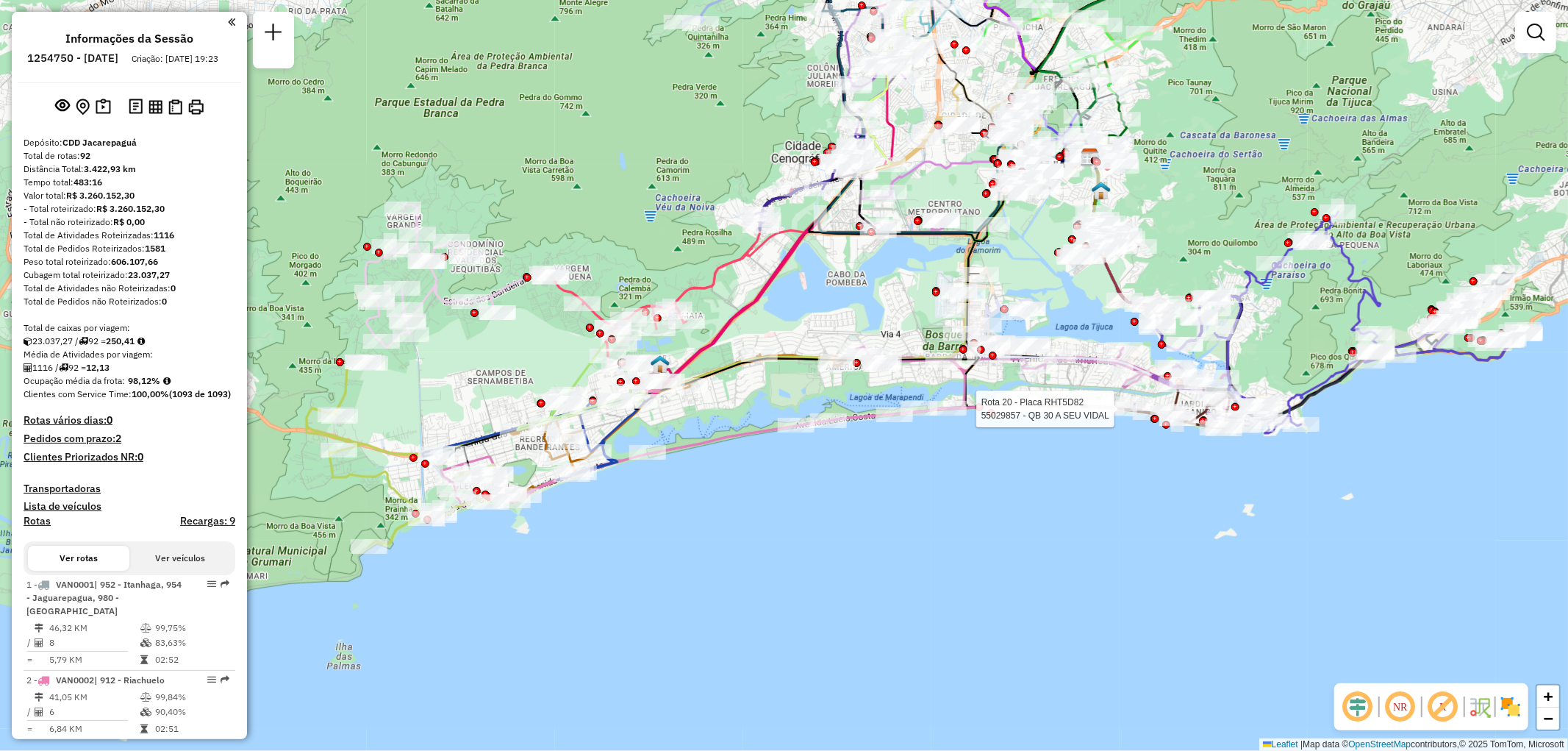
select select "**********"
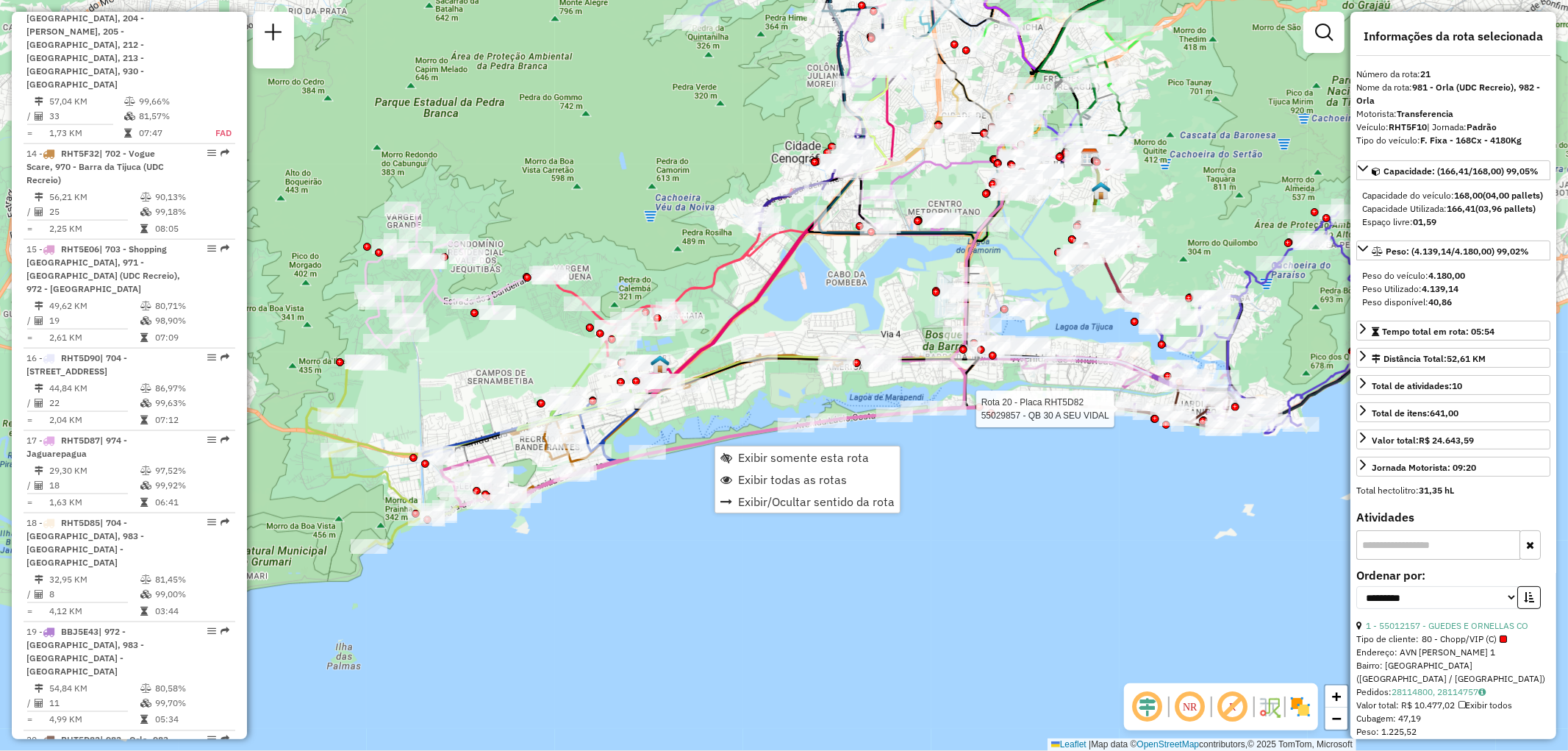
scroll to position [2354, 0]
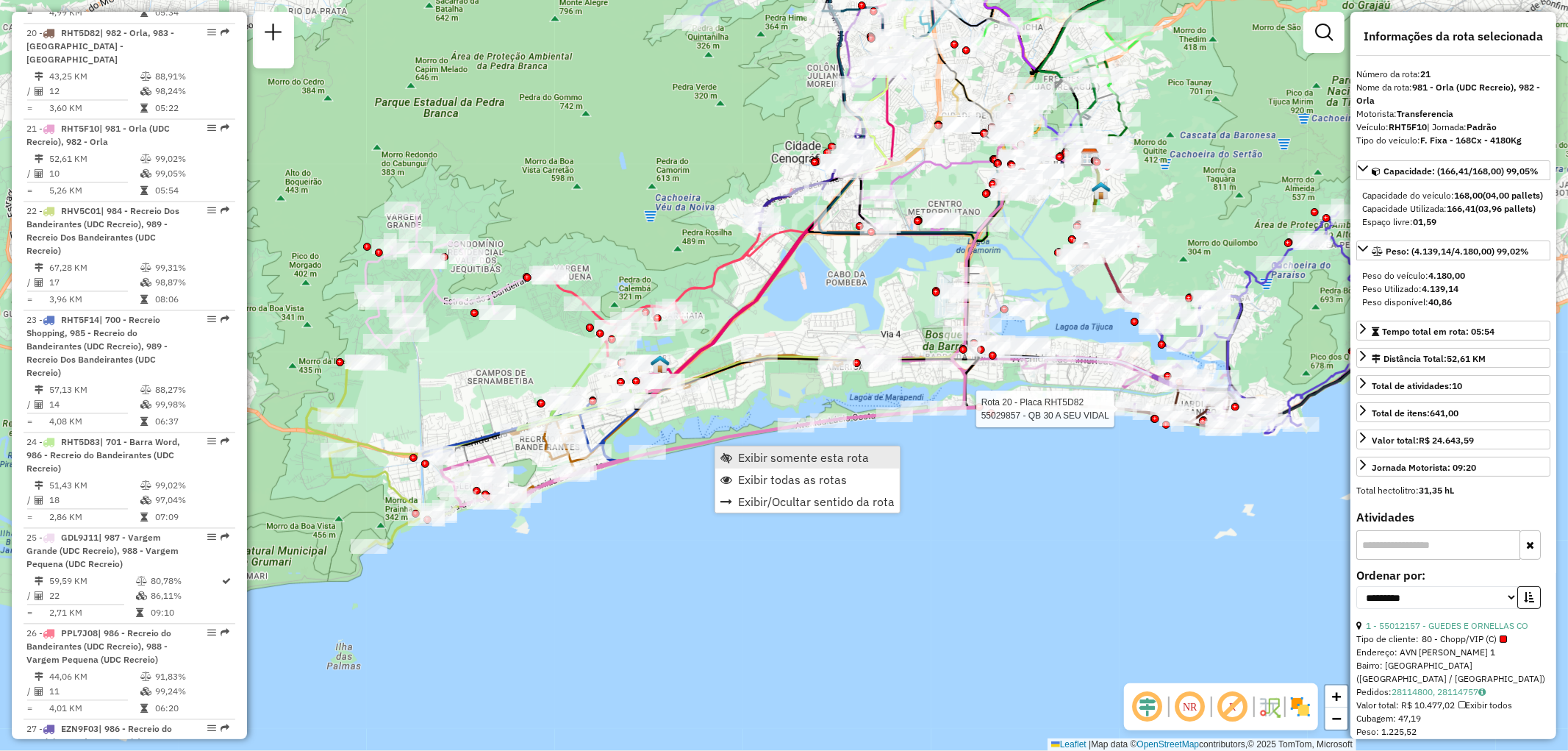
drag, startPoint x: 806, startPoint y: 475, endPoint x: 816, endPoint y: 457, distance: 20.6
click at [816, 457] on ul "Exibir somente esta rota Exibir todas as rotas Exibir/Ocultar sentido da rota" at bounding box center [808, 479] width 184 height 66
click at [816, 457] on span "Exibir somente esta rota" at bounding box center [803, 457] width 131 height 12
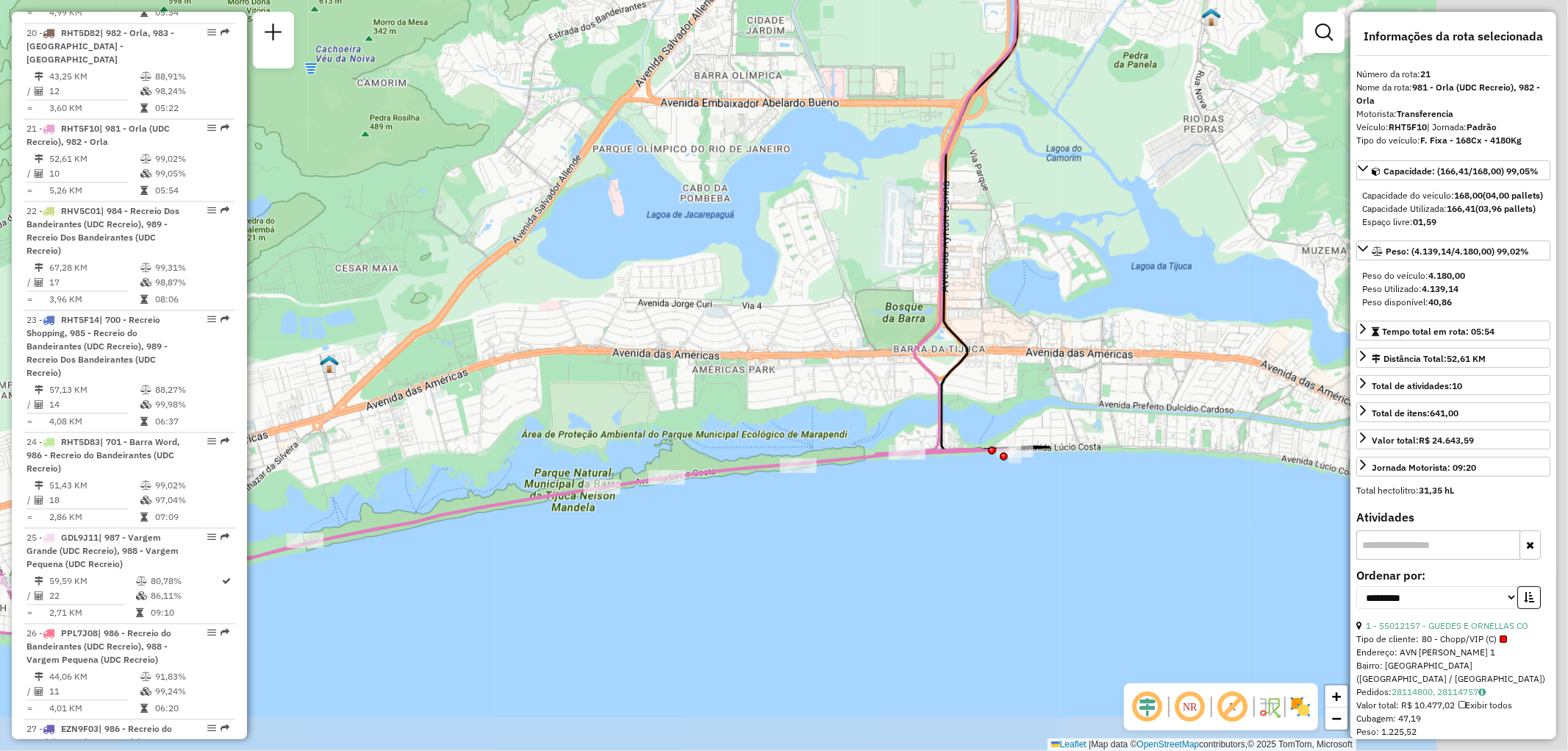
drag, startPoint x: 938, startPoint y: 473, endPoint x: 692, endPoint y: 384, distance: 261.6
click at [692, 384] on div "Janela de atendimento Grade de atendimento Capacidade Transportadoras Veículos …" at bounding box center [784, 376] width 1568 height 751
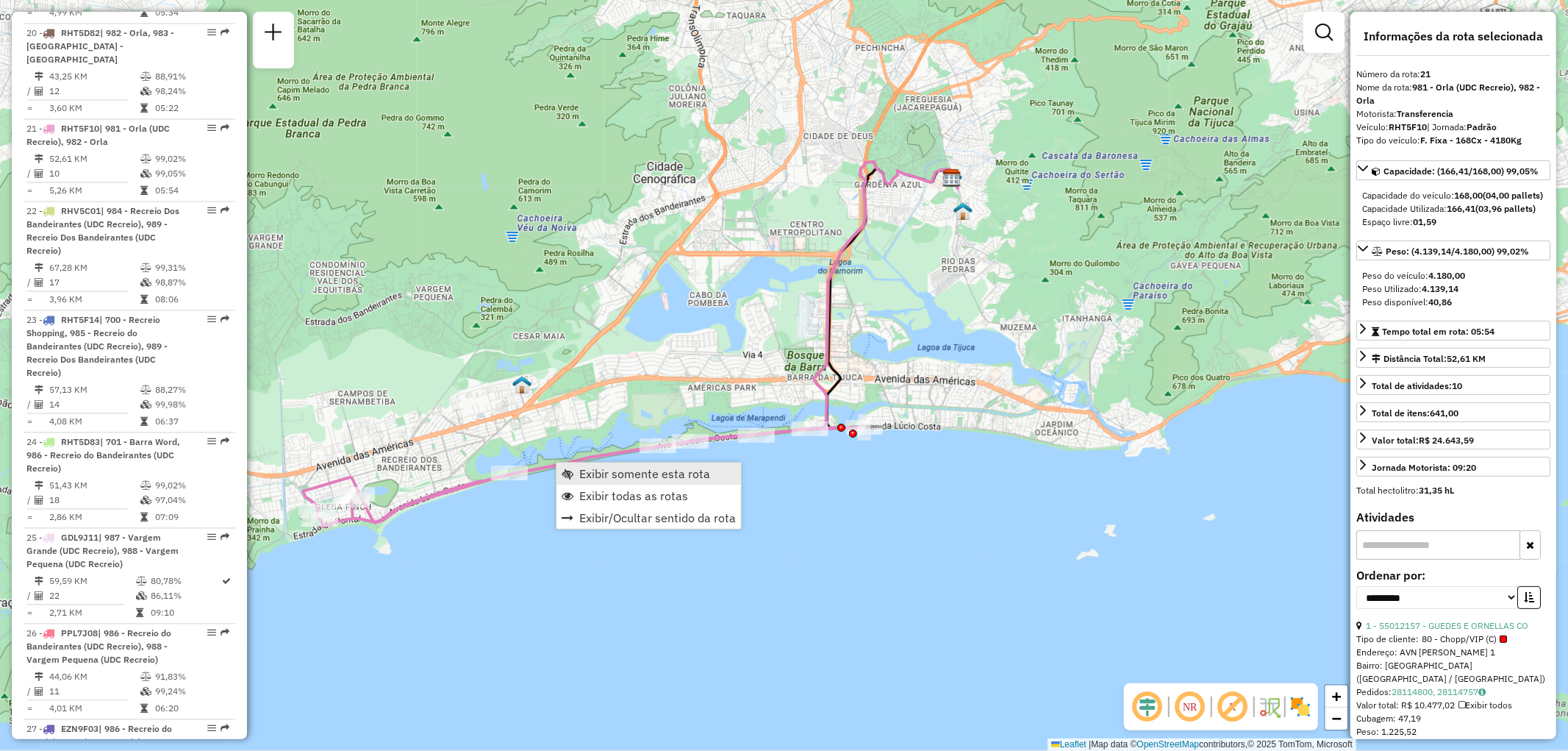
click at [608, 476] on span "Exibir somente esta rota" at bounding box center [644, 473] width 131 height 12
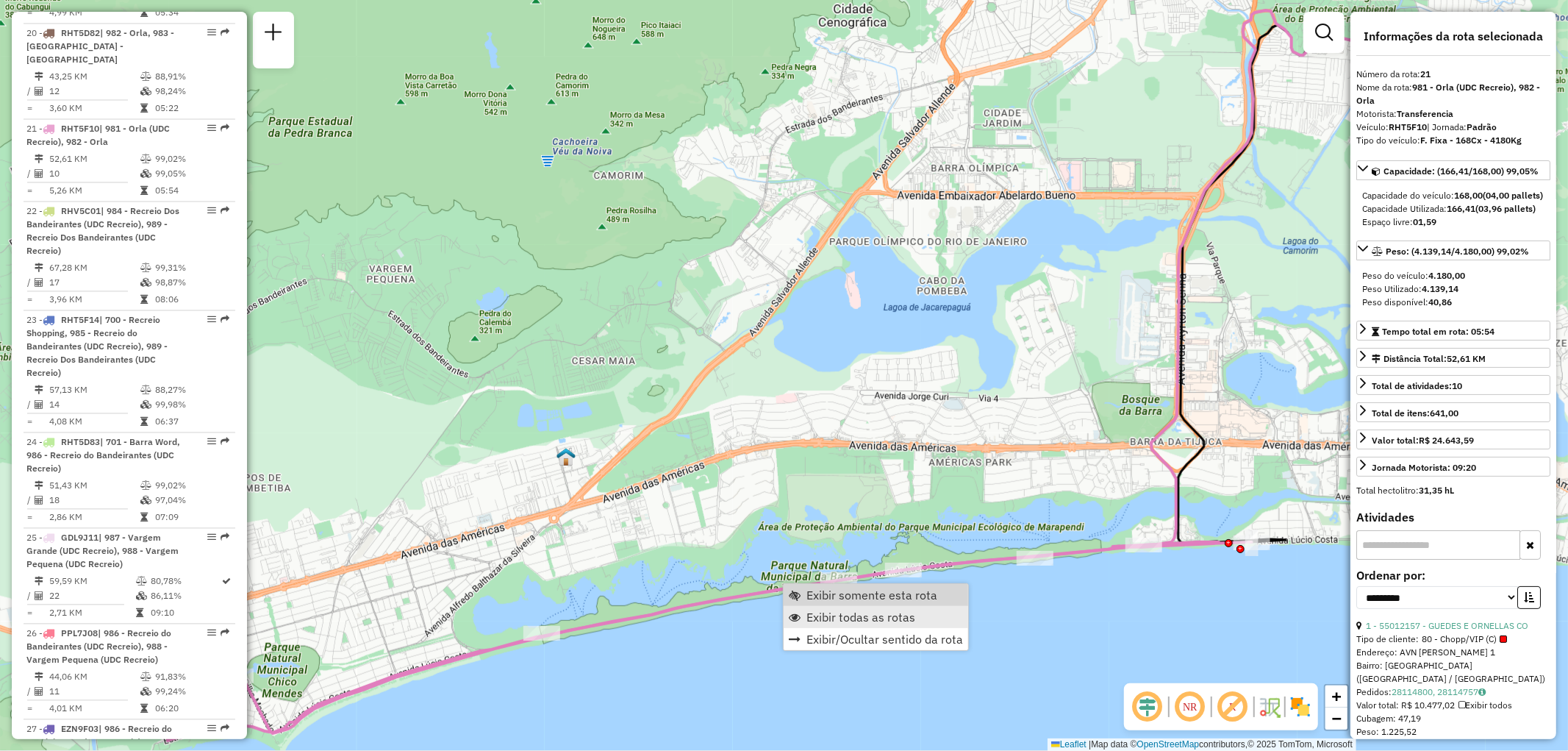
click at [810, 606] on link "Exibir todas as rotas" at bounding box center [876, 616] width 184 height 22
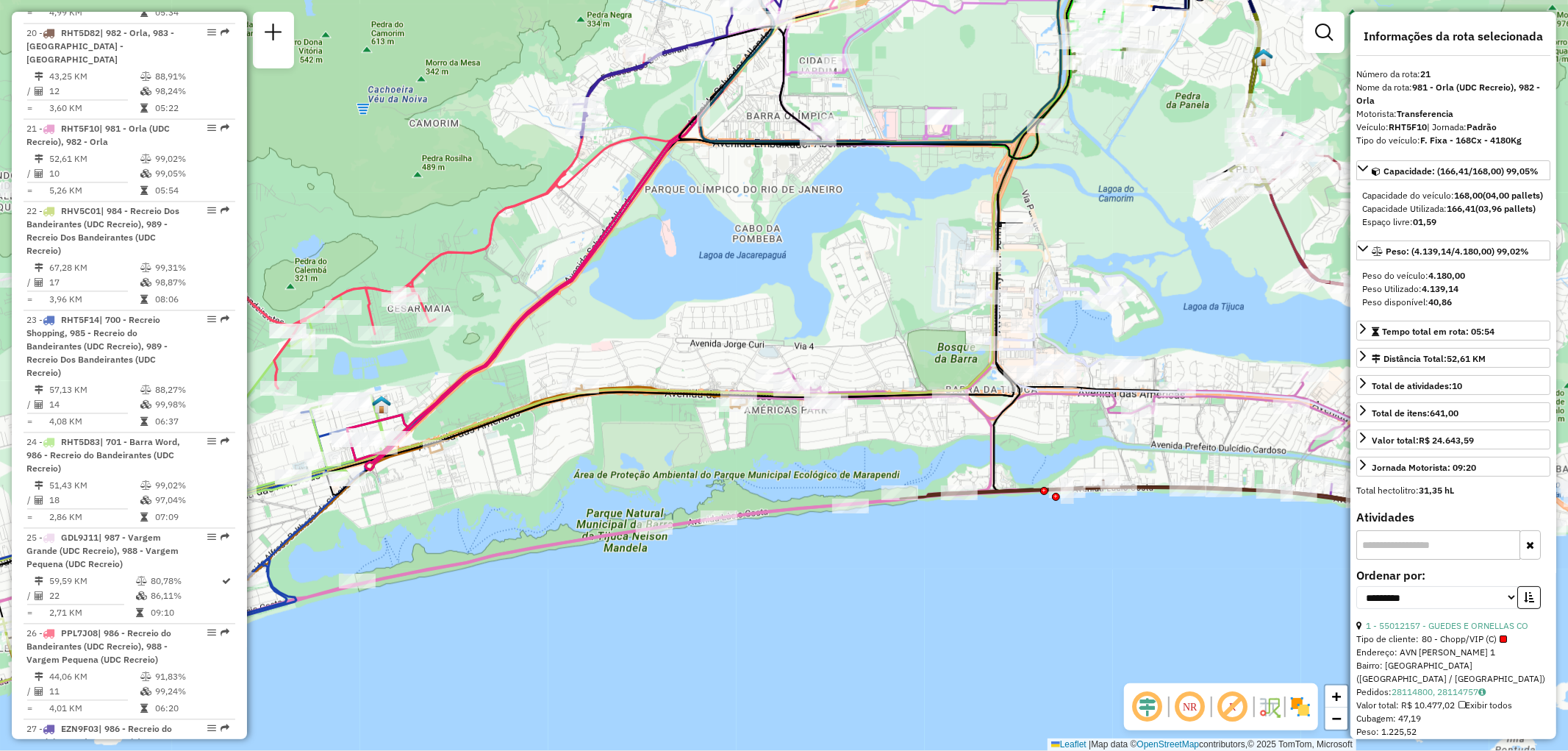
drag, startPoint x: 900, startPoint y: 511, endPoint x: 715, endPoint y: 458, distance: 192.4
click at [715, 458] on div "Janela de atendimento Grade de atendimento Capacidade Transportadoras Veículos …" at bounding box center [784, 376] width 1568 height 751
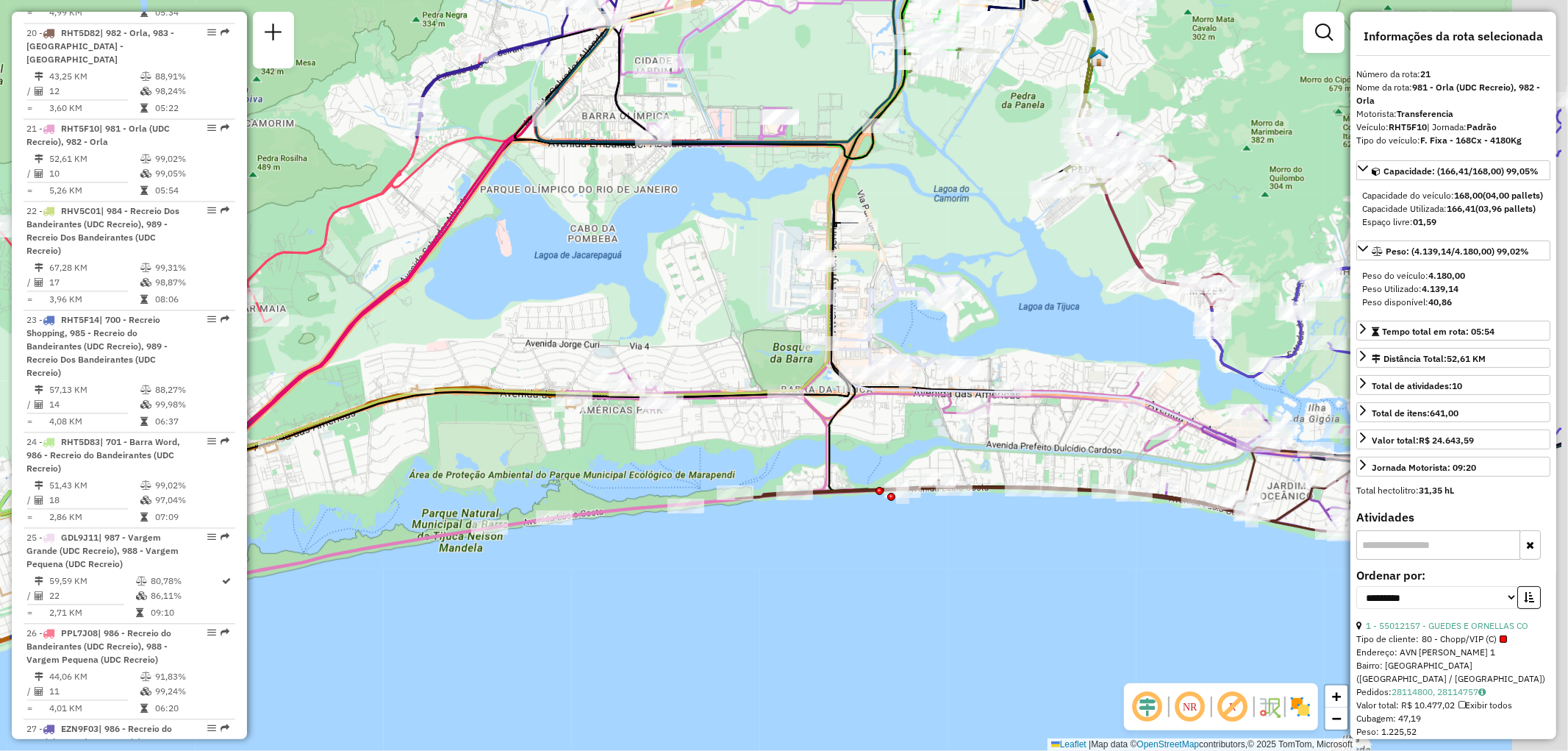
drag, startPoint x: 1069, startPoint y: 446, endPoint x: 897, endPoint y: 447, distance: 172.0
click at [897, 447] on div "Janela de atendimento Grade de atendimento Capacidade Transportadoras Veículos …" at bounding box center [784, 376] width 1568 height 751
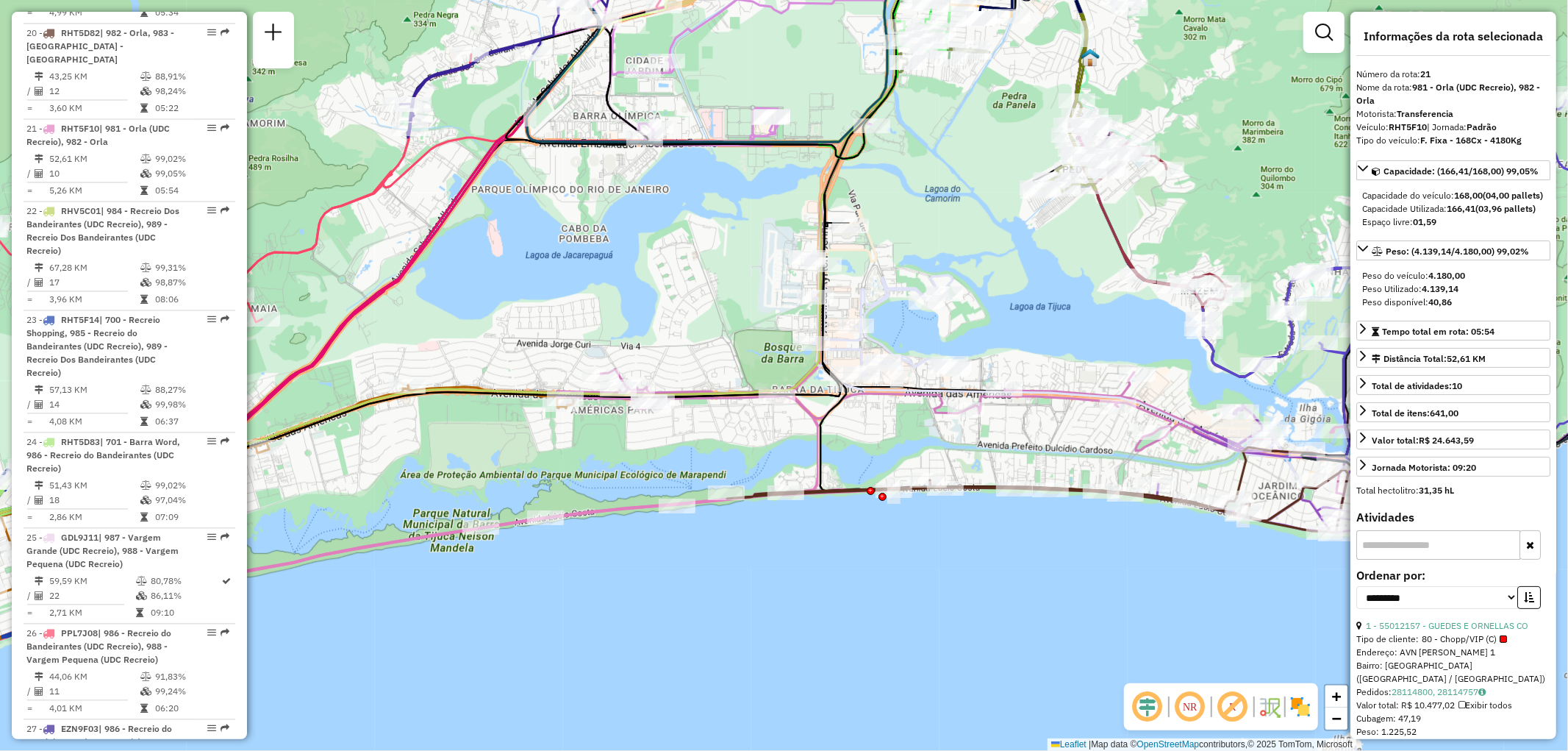
drag, startPoint x: 1155, startPoint y: 443, endPoint x: 1157, endPoint y: 450, distance: 7.3
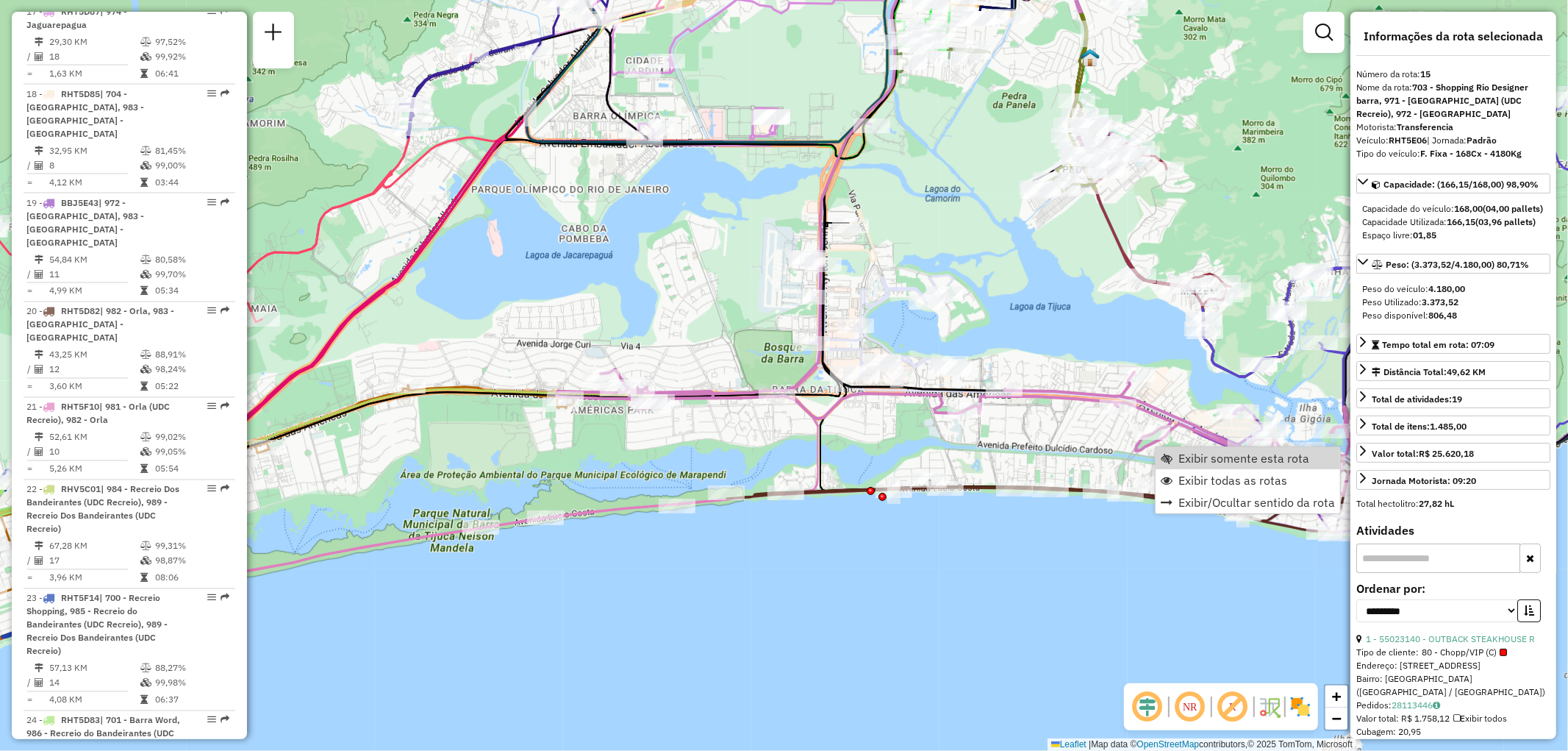
scroll to position [1794, 0]
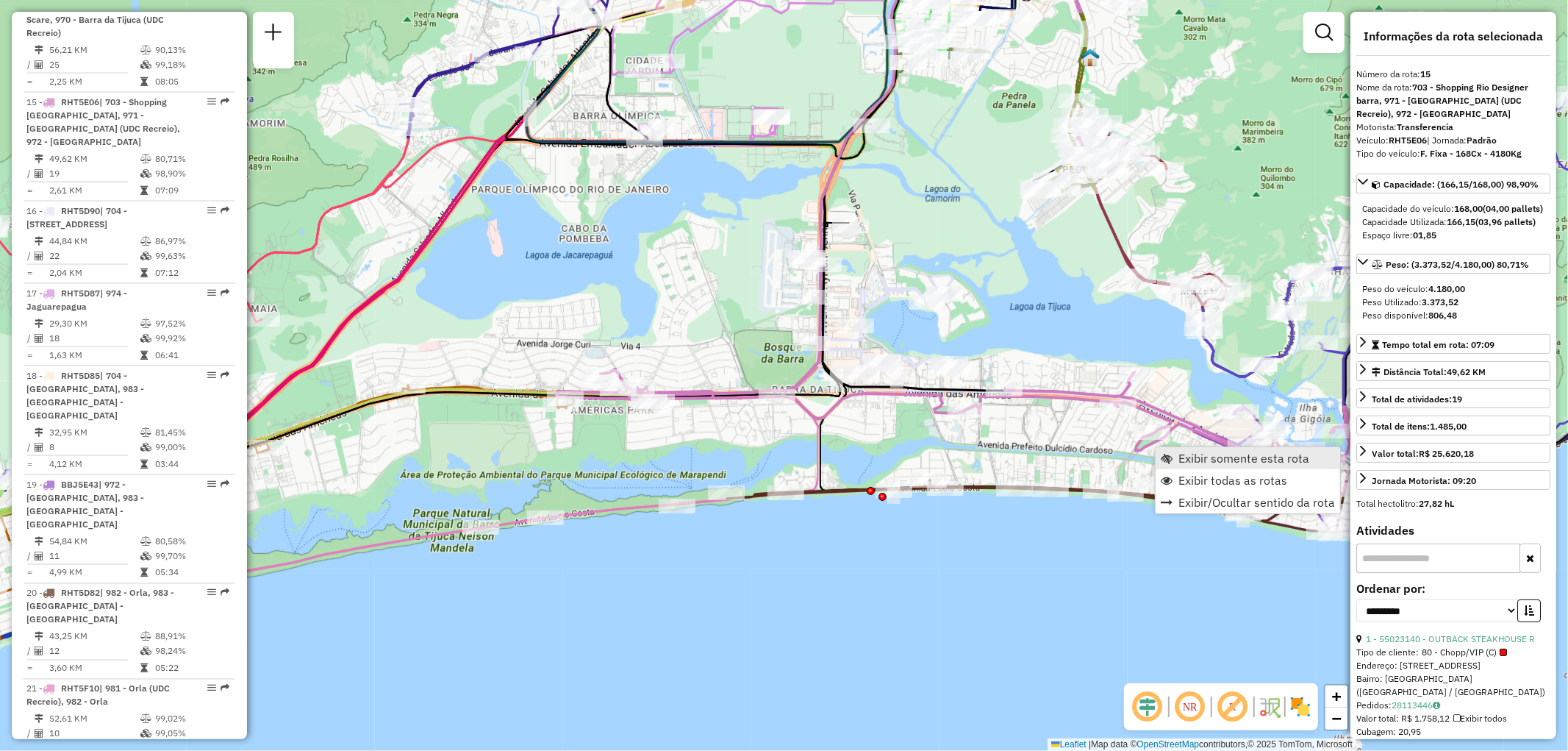
click at [1193, 453] on span "Exibir somente esta rota" at bounding box center [1243, 458] width 131 height 12
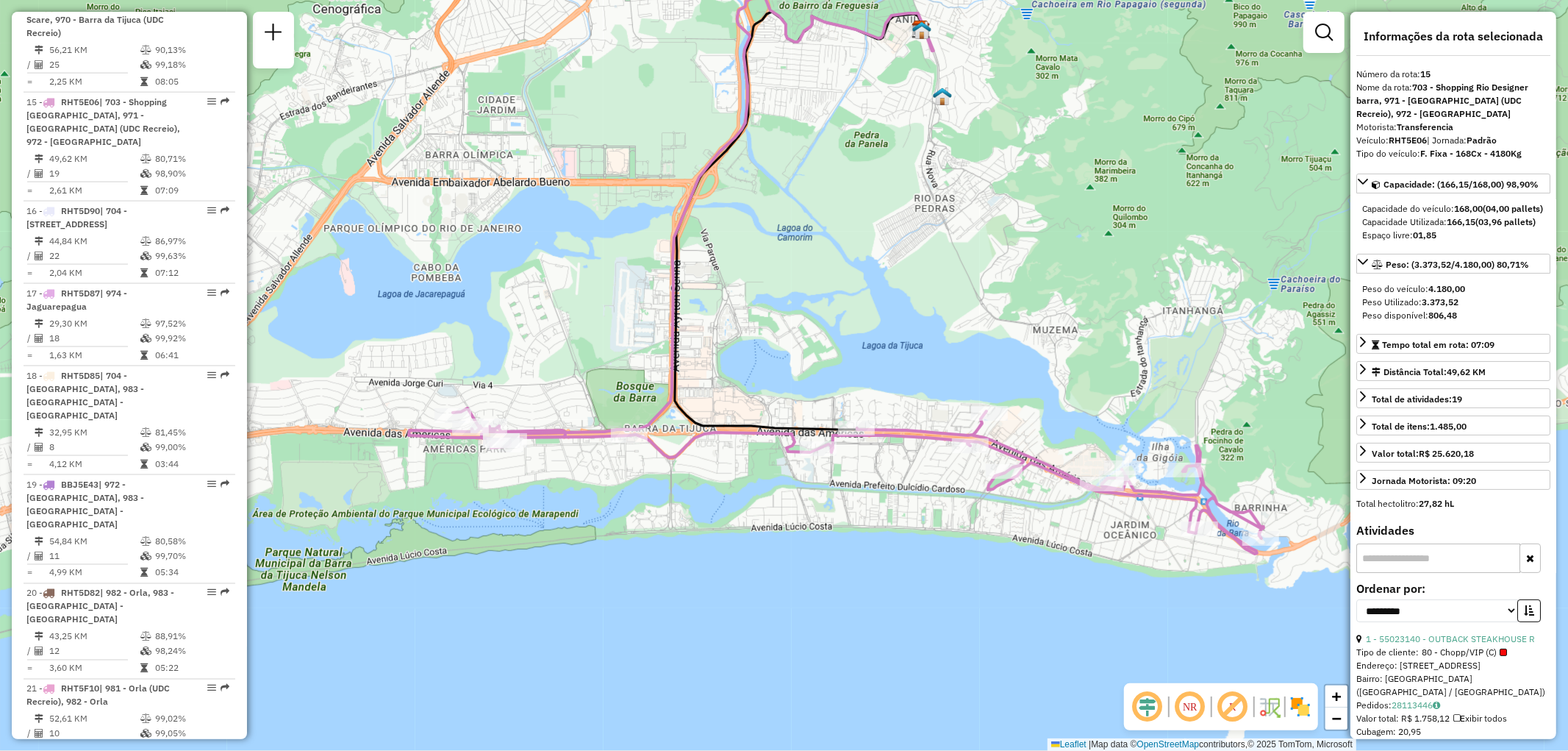
drag, startPoint x: 759, startPoint y: 627, endPoint x: 810, endPoint y: 528, distance: 111.4
click at [810, 528] on div "Janela de atendimento Grade de atendimento Capacidade Transportadoras Veículos …" at bounding box center [784, 376] width 1568 height 751
click at [835, 486] on link "Exibir todas as rotas" at bounding box center [910, 482] width 184 height 22
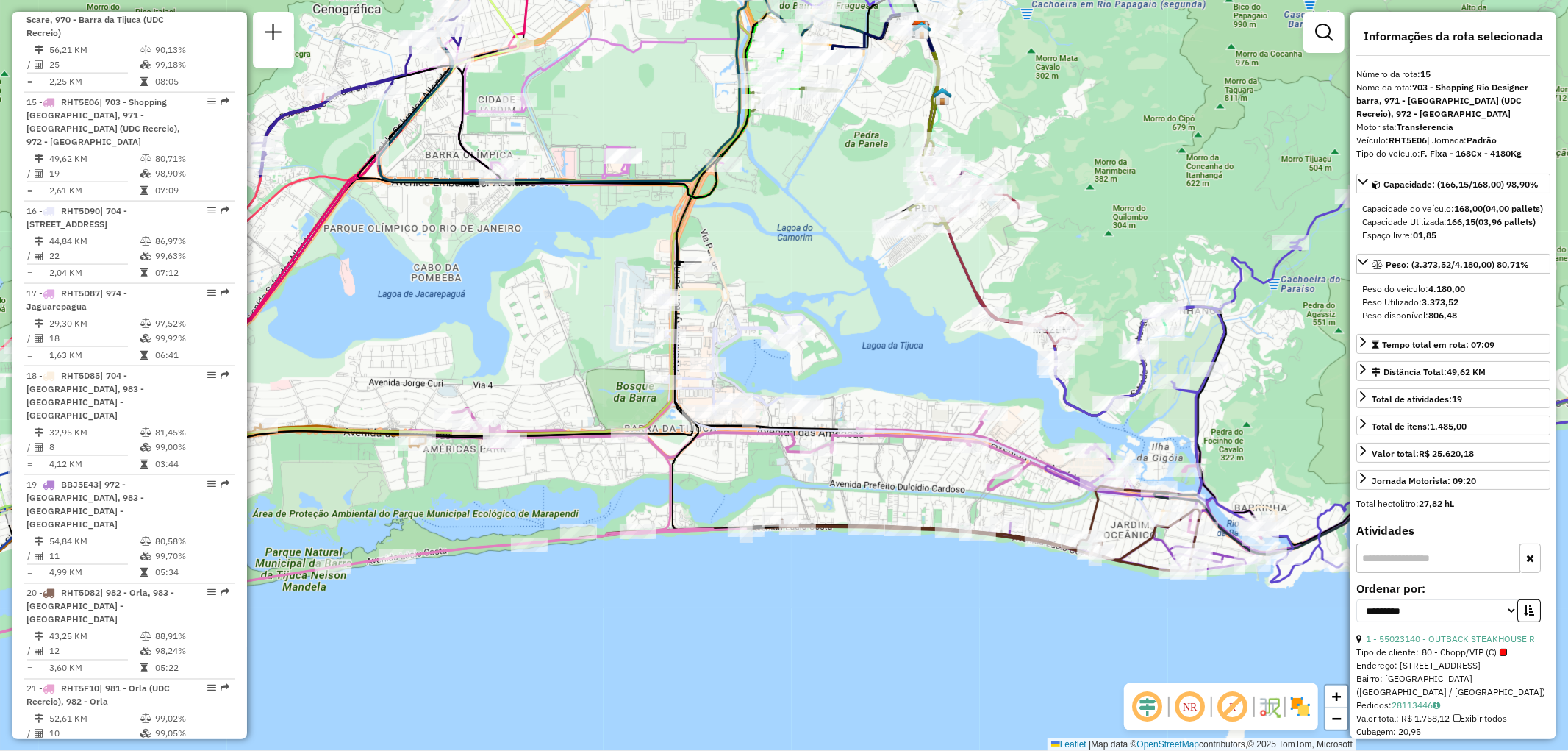
click at [856, 473] on div "Janela de atendimento Grade de atendimento Capacidade Transportadoras Veículos …" at bounding box center [784, 376] width 1568 height 751
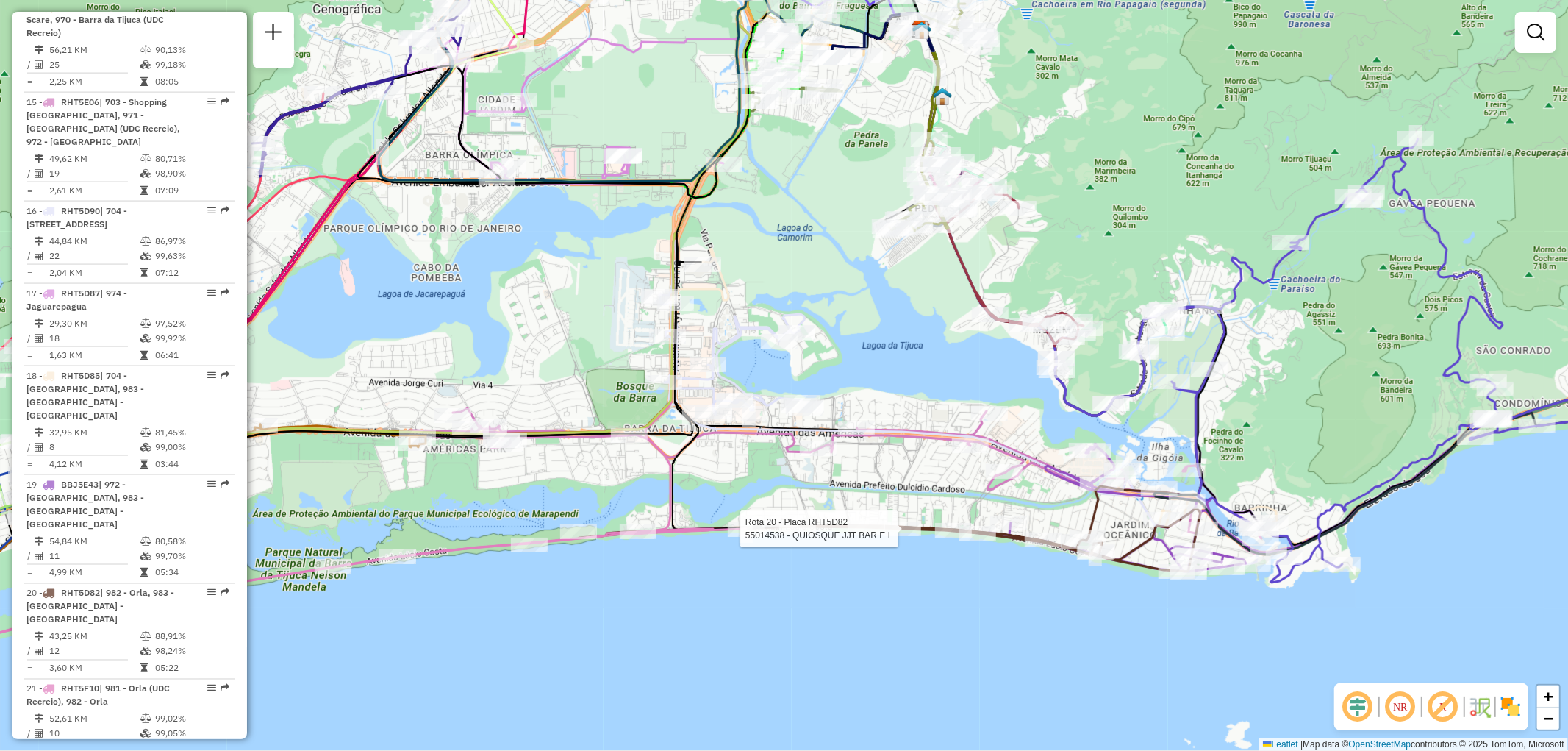
select select "**********"
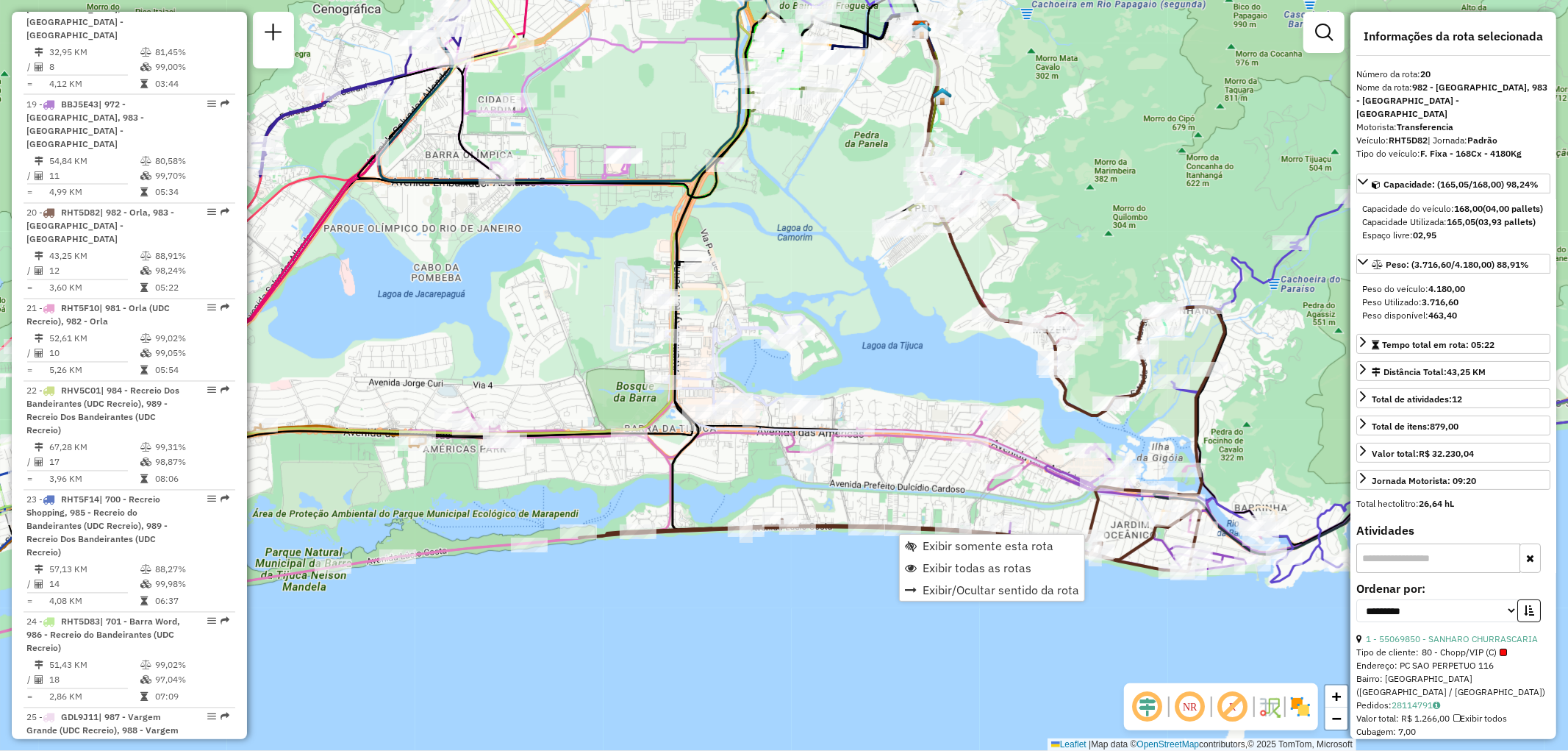
scroll to position [2271, 0]
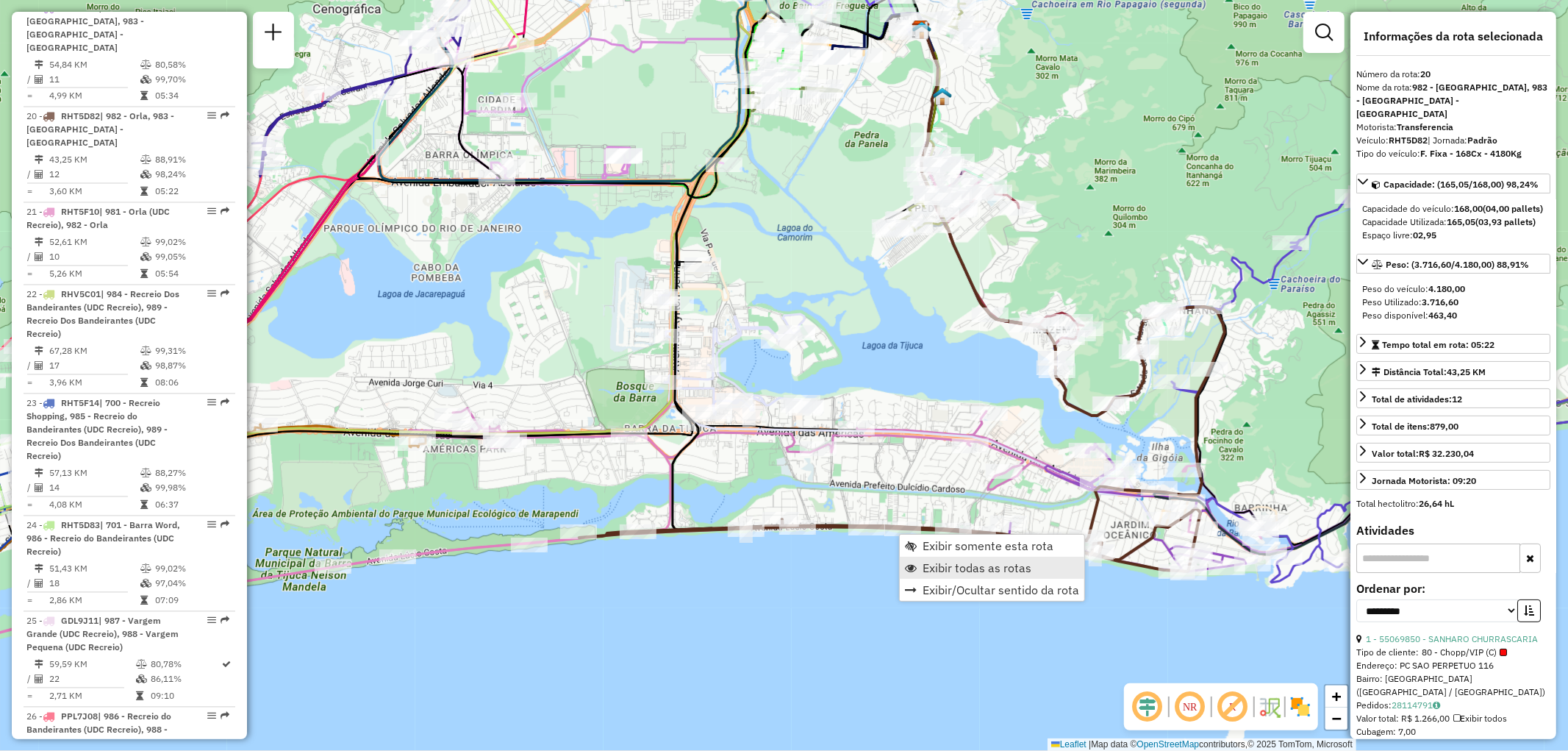
click at [981, 568] on span "Exibir todas as rotas" at bounding box center [977, 567] width 109 height 12
click at [978, 542] on link "Exibir somente esta rota" at bounding box center [1051, 549] width 184 height 22
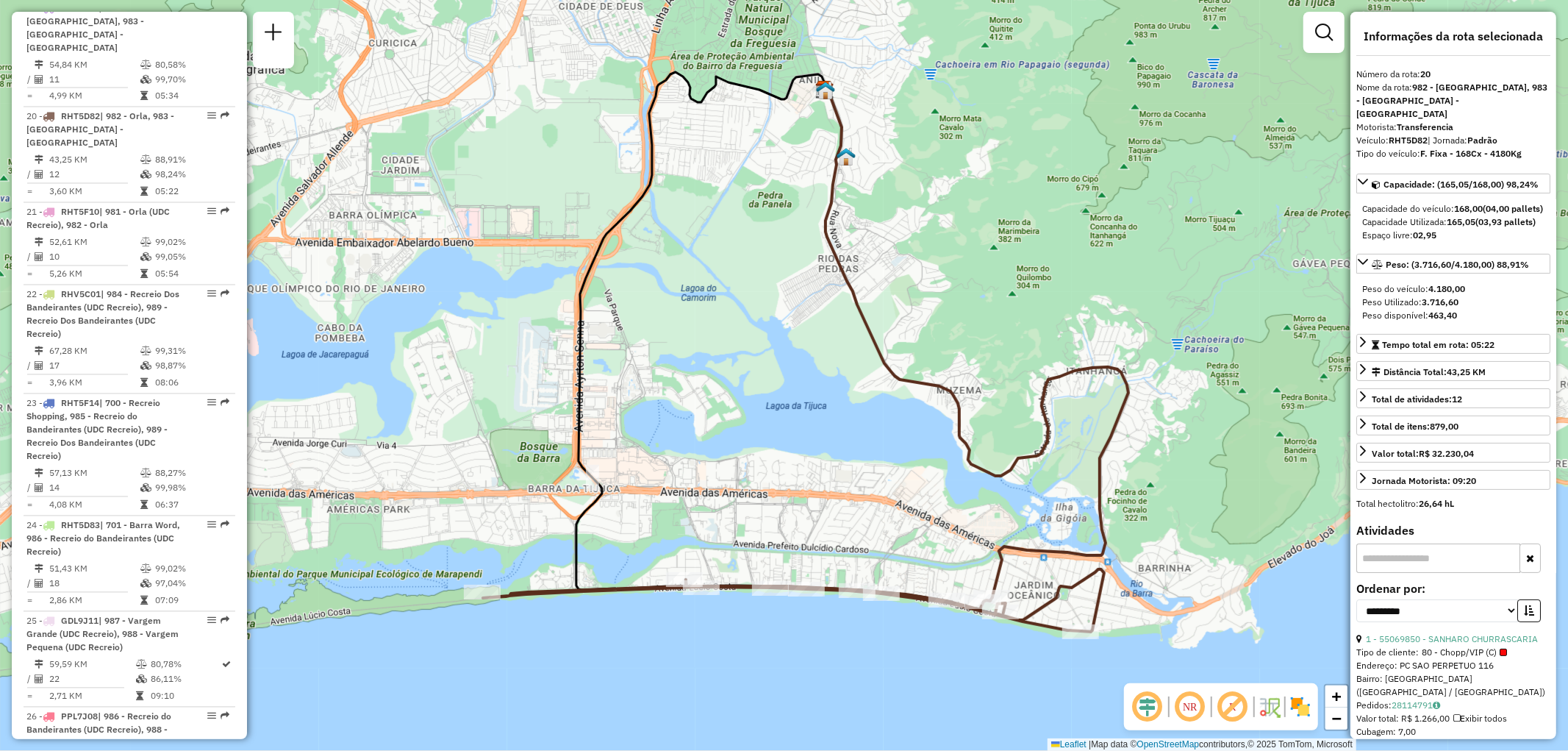
drag, startPoint x: 862, startPoint y: 533, endPoint x: 930, endPoint y: 474, distance: 90.0
click at [930, 474] on div "Janela de atendimento Grade de atendimento Capacidade Transportadoras Veículos …" at bounding box center [784, 376] width 1568 height 751
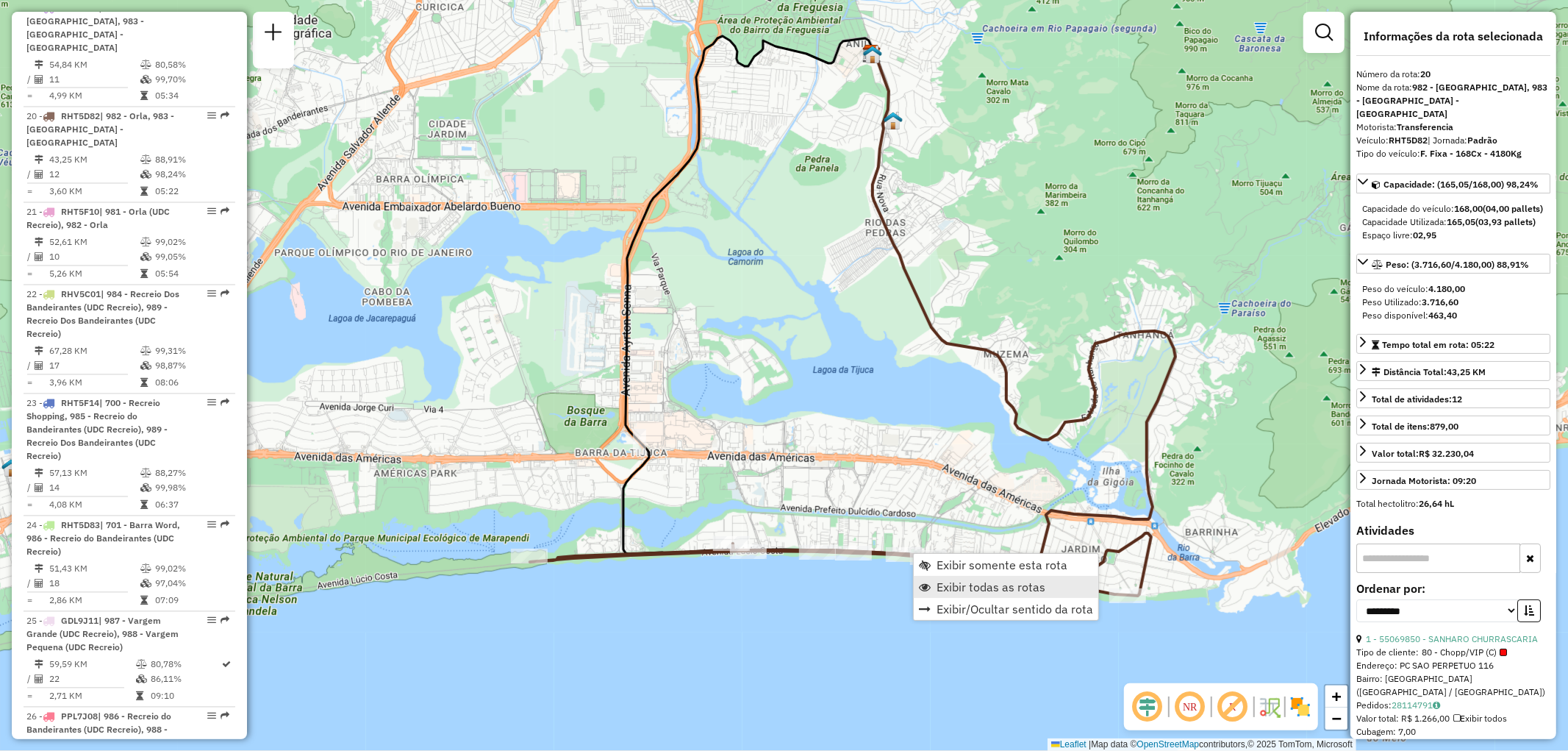
click at [934, 588] on link "Exibir todas as rotas" at bounding box center [1006, 587] width 184 height 22
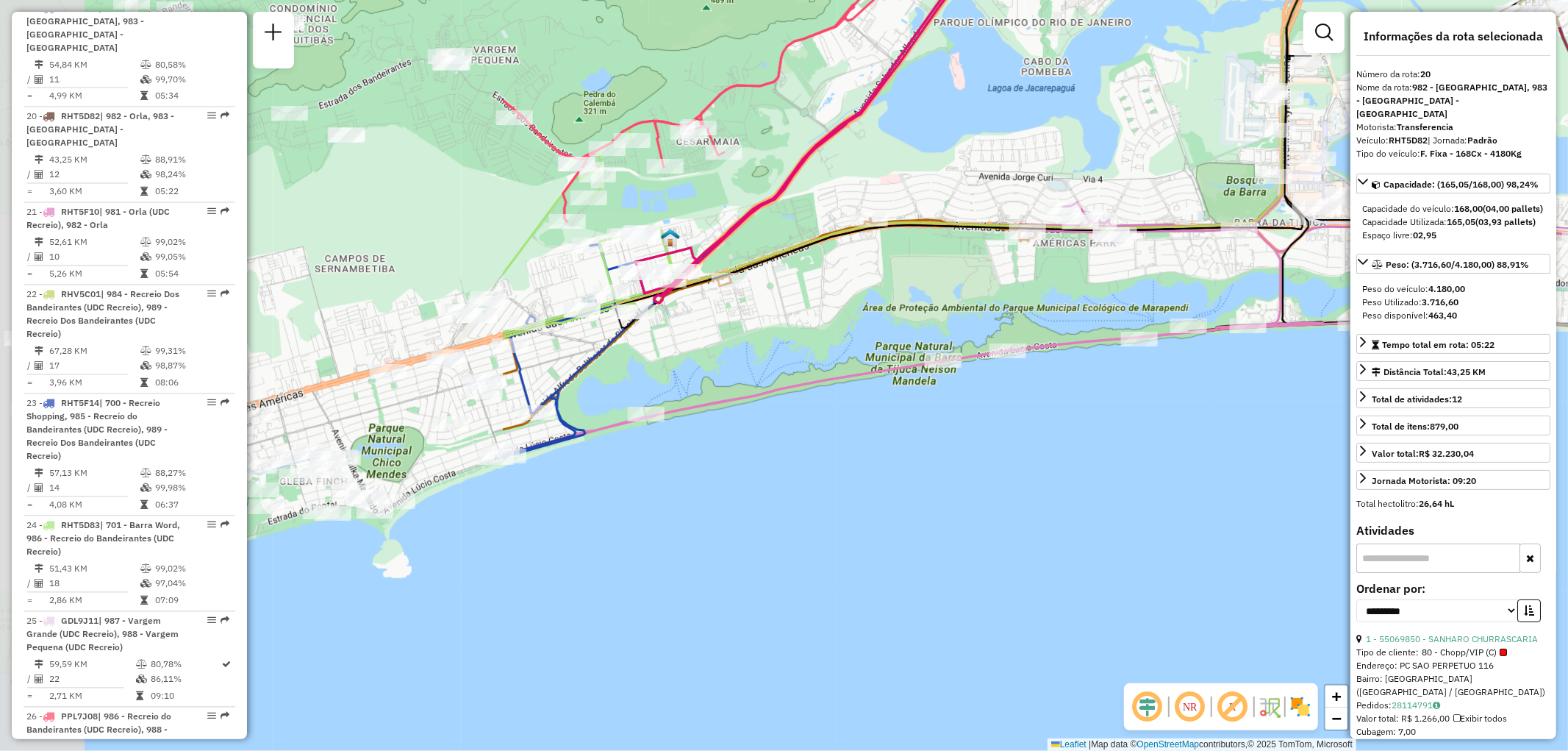
drag, startPoint x: 663, startPoint y: 619, endPoint x: 1152, endPoint y: 406, distance: 533.4
click at [1152, 406] on div "Janela de atendimento Grade de atendimento Capacidade Transportadoras Veículos …" at bounding box center [784, 376] width 1568 height 751
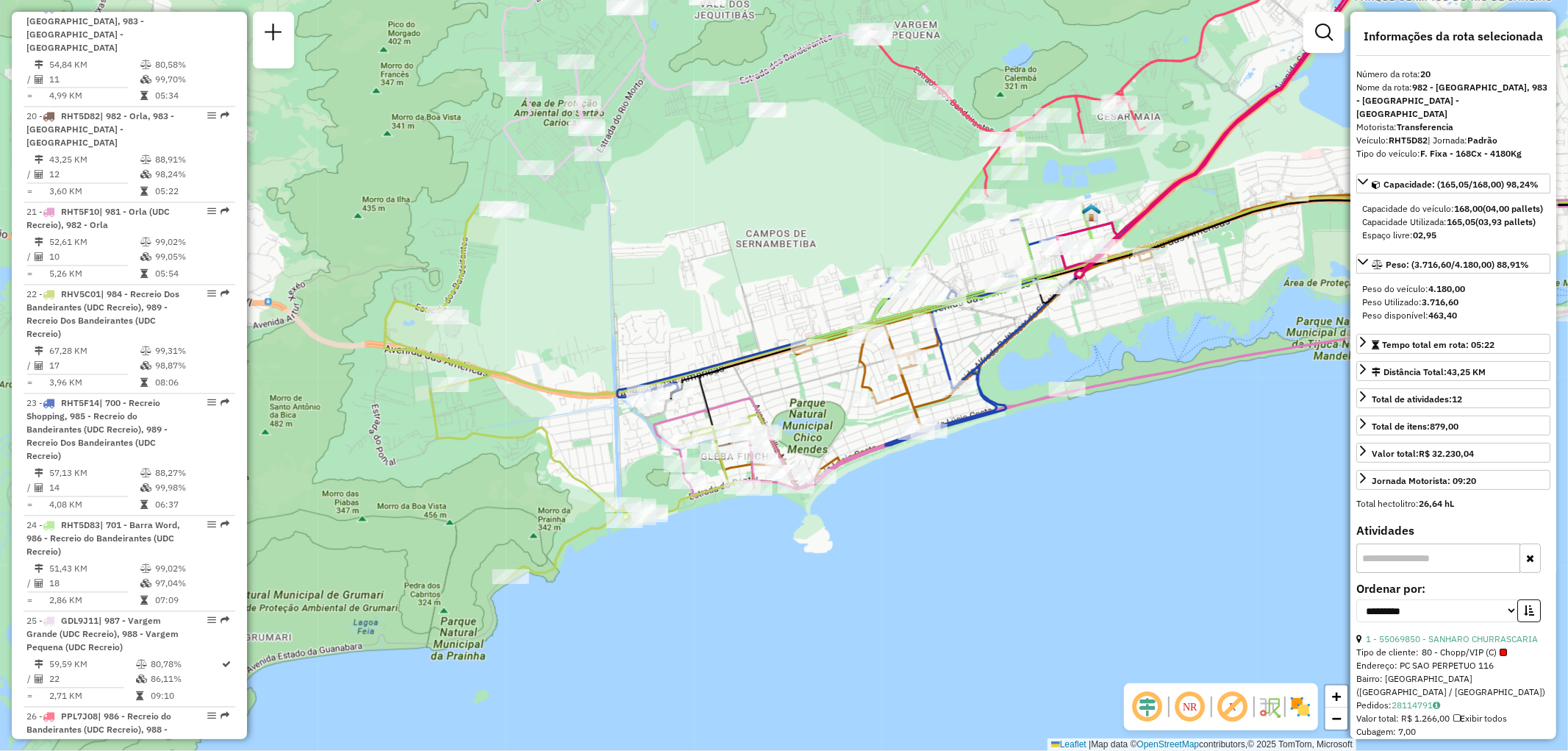
drag, startPoint x: 575, startPoint y: 505, endPoint x: 997, endPoint y: 478, distance: 422.9
click at [997, 478] on div "Janela de atendimento Grade de atendimento Capacidade Transportadoras Veículos …" at bounding box center [784, 376] width 1568 height 751
drag, startPoint x: 588, startPoint y: 493, endPoint x: 582, endPoint y: 511, distance: 19.0
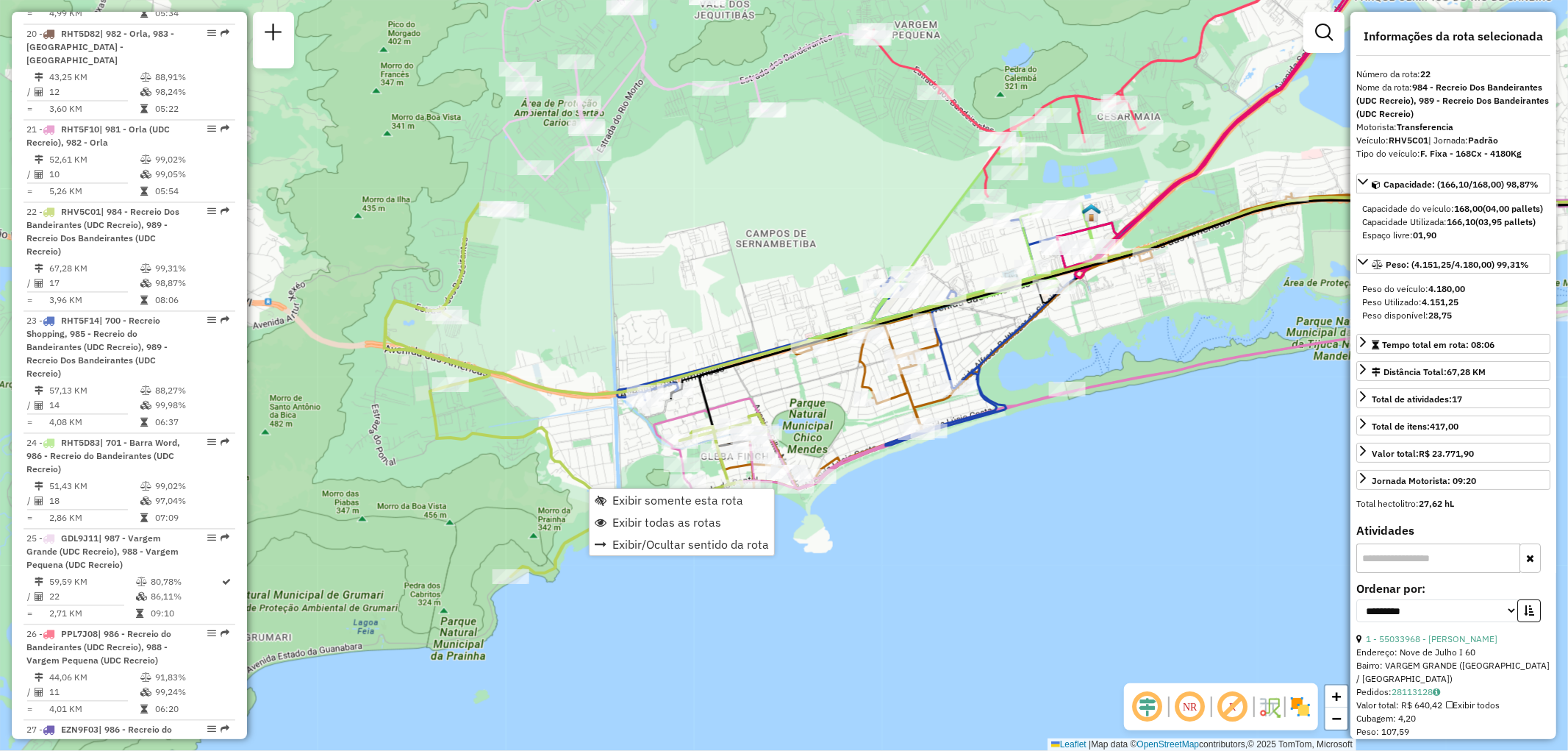
scroll to position [2436, 0]
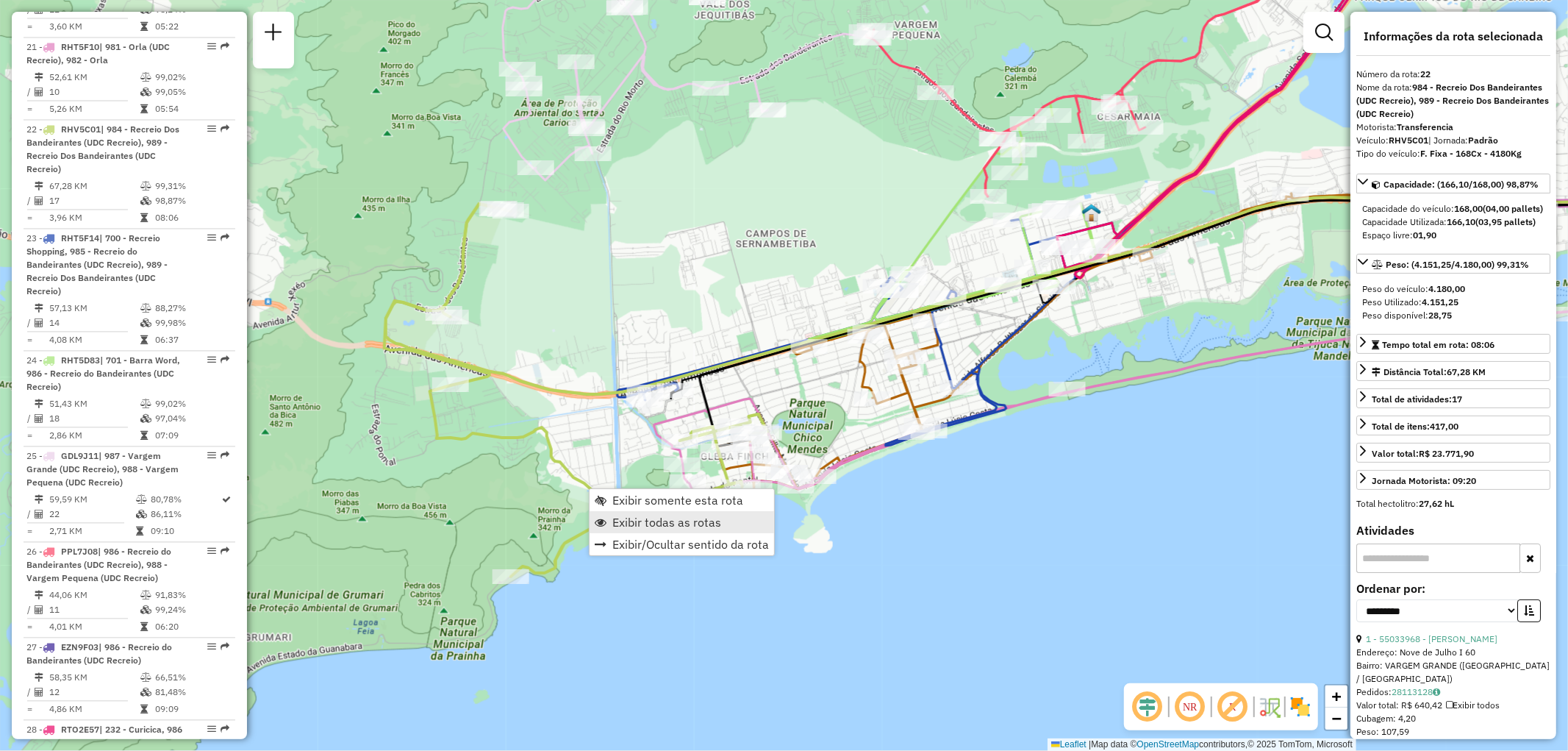
click at [662, 518] on span "Exibir todas as rotas" at bounding box center [667, 522] width 109 height 12
click at [616, 500] on link "Exibir somente esta rota" at bounding box center [687, 499] width 184 height 22
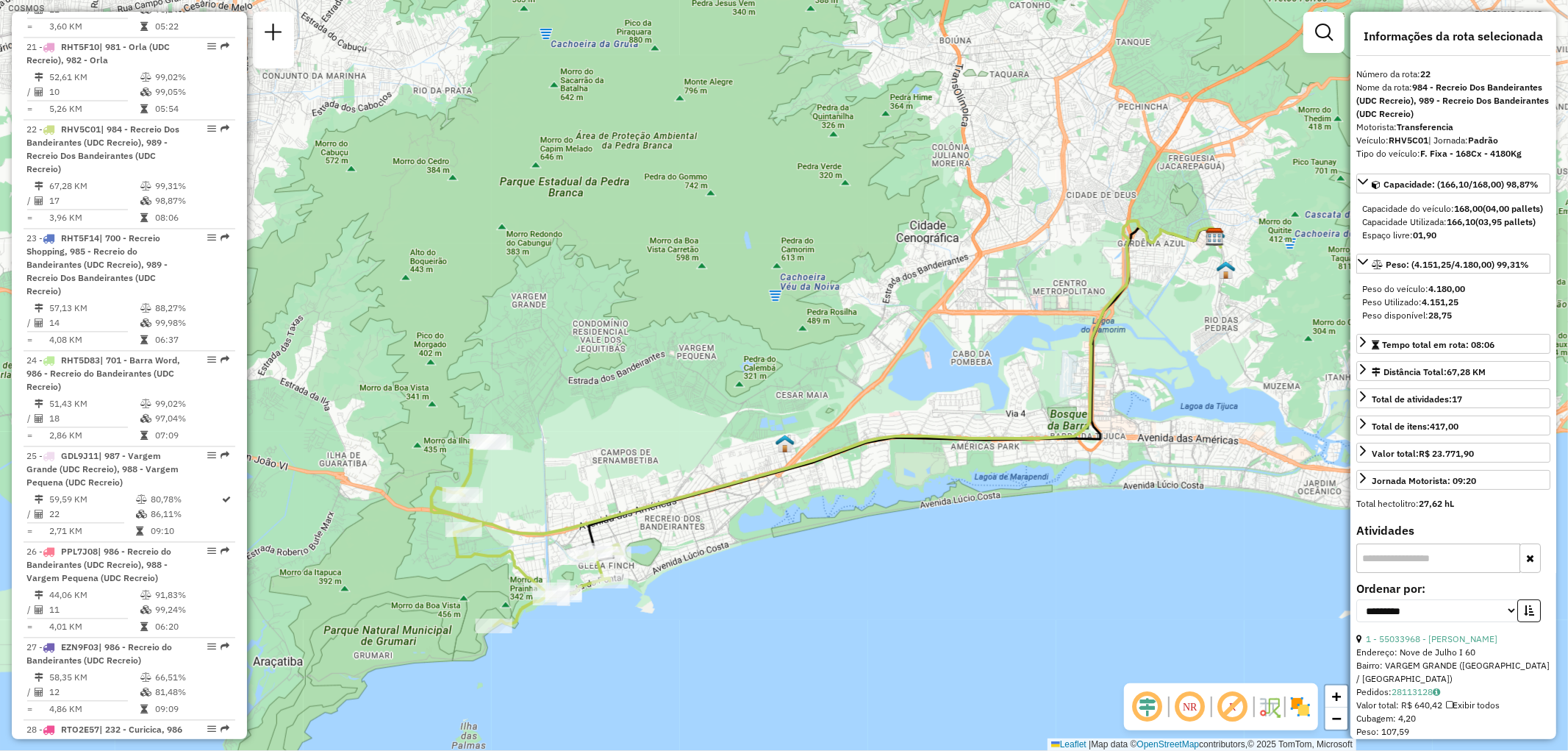
drag, startPoint x: 673, startPoint y: 564, endPoint x: 733, endPoint y: 615, distance: 78.7
click at [733, 615] on div "Janela de atendimento Grade de atendimento Capacidade Transportadoras Veículos …" at bounding box center [784, 376] width 1568 height 751
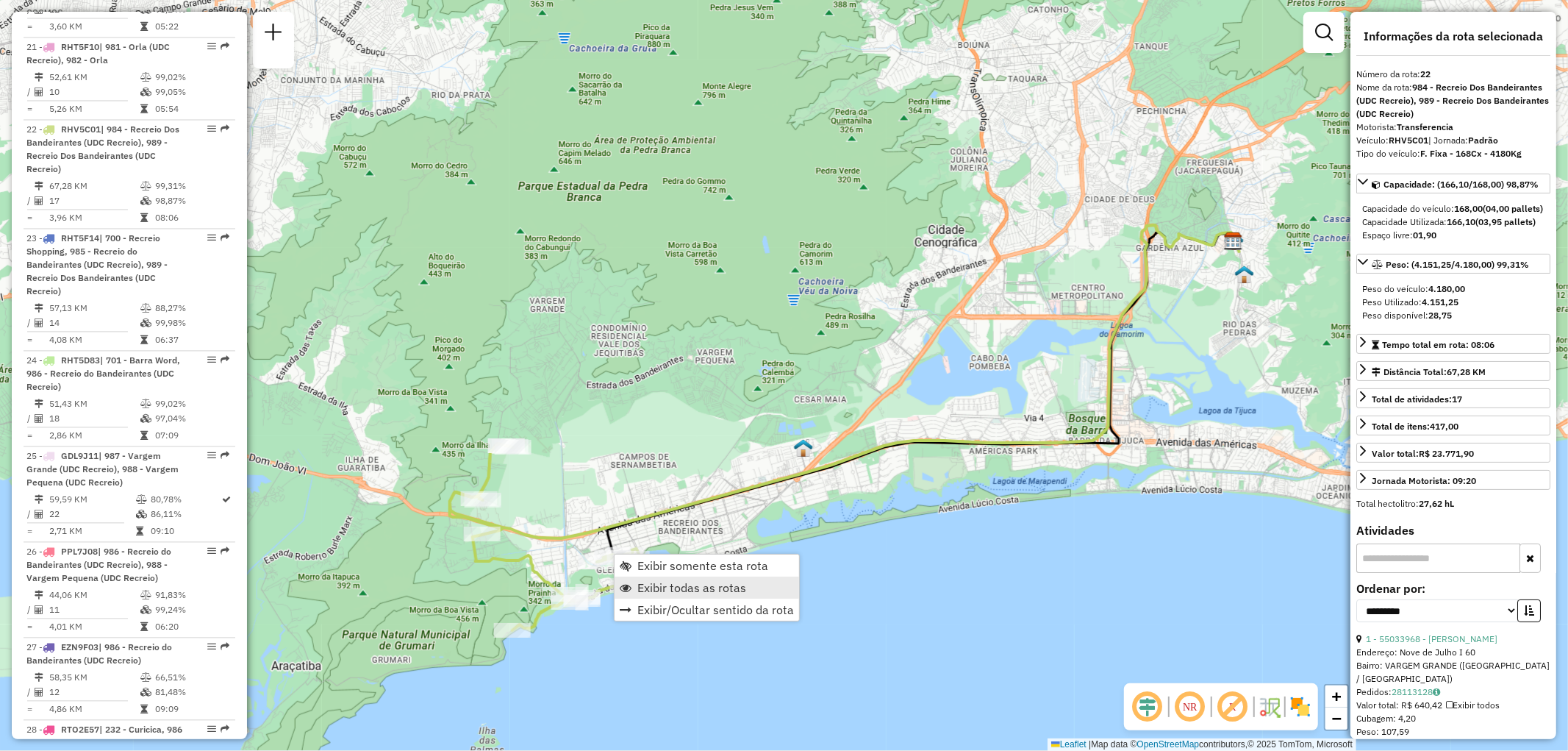
click at [672, 584] on span "Exibir todas as rotas" at bounding box center [692, 587] width 109 height 12
